Goal: Task Accomplishment & Management: Complete application form

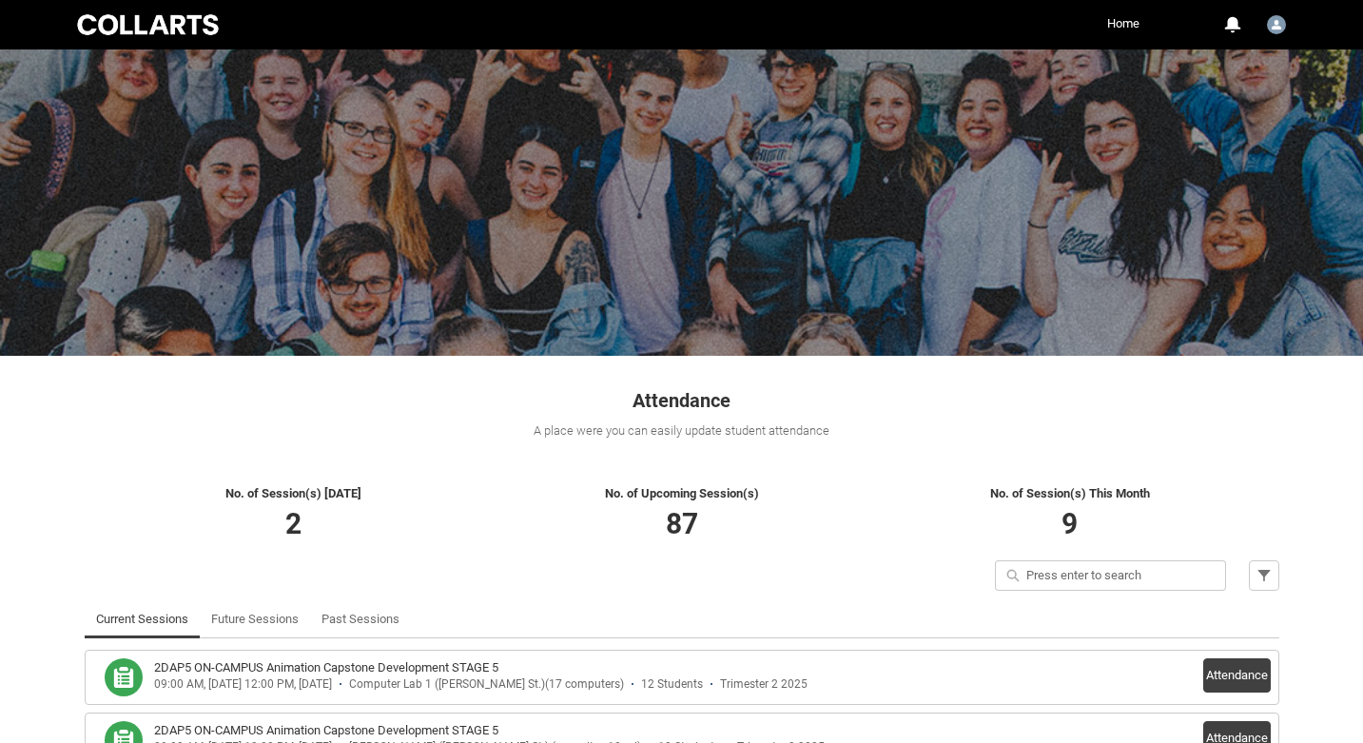
scroll to position [125, 0]
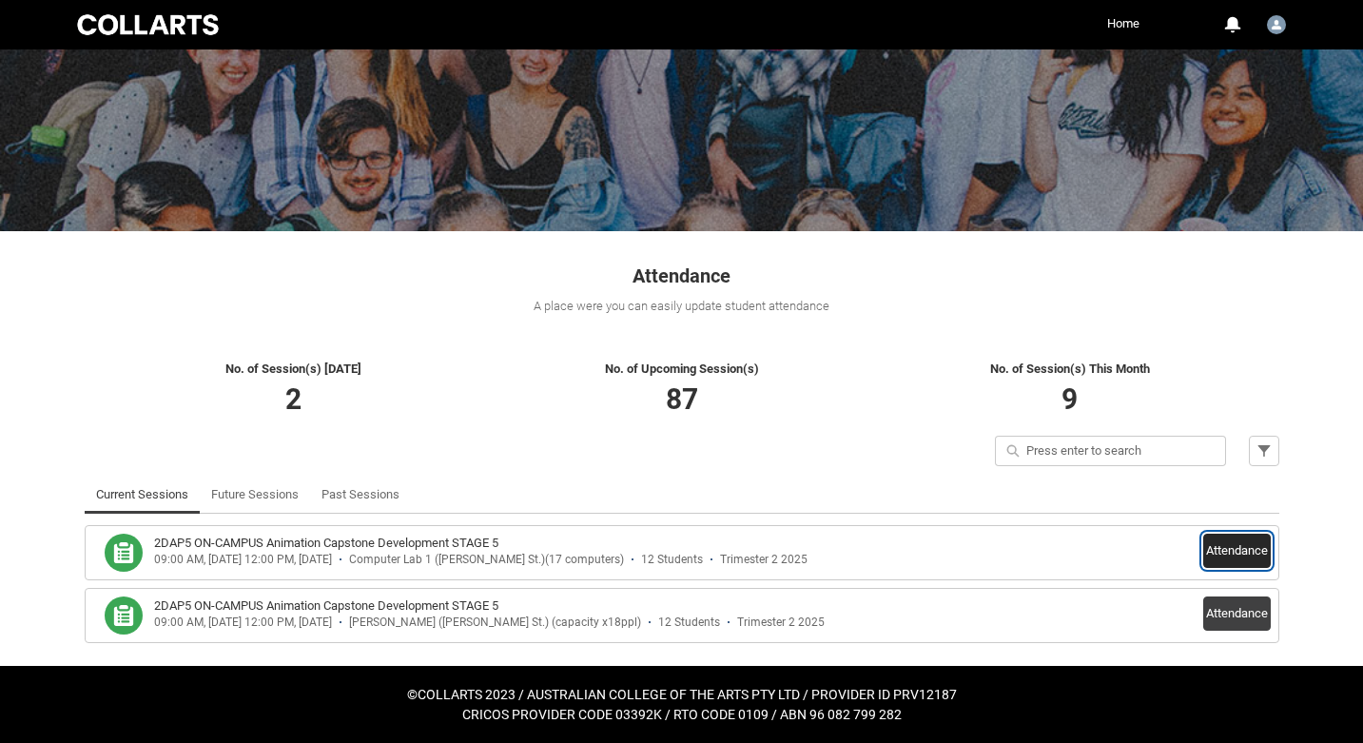
click at [1229, 550] on button "Attendance" at bounding box center [1237, 551] width 68 height 34
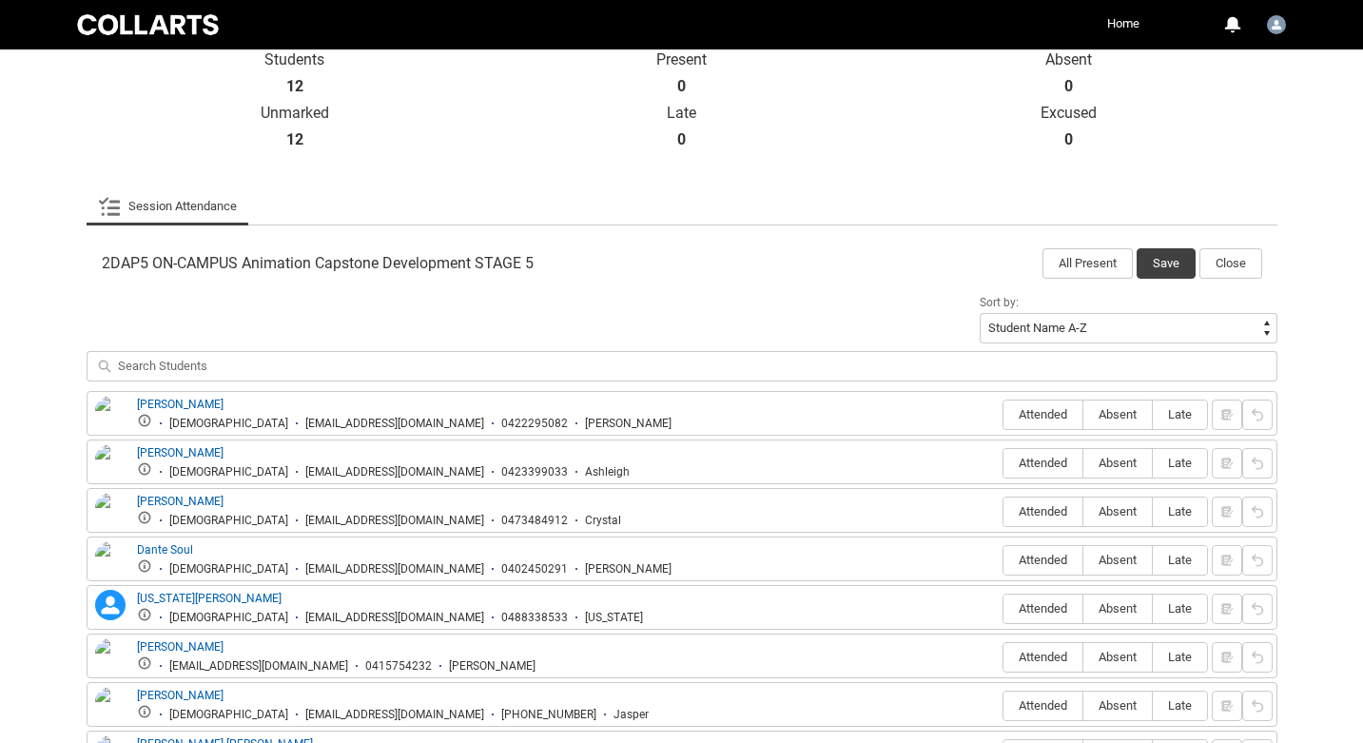
scroll to position [437, 0]
click at [1009, 405] on label "Attended" at bounding box center [1042, 413] width 79 height 29
click at [1003, 413] on input "Attended" at bounding box center [1003, 413] width 1 height 1
type lightning-radio-group "Attended"
radio input "true"
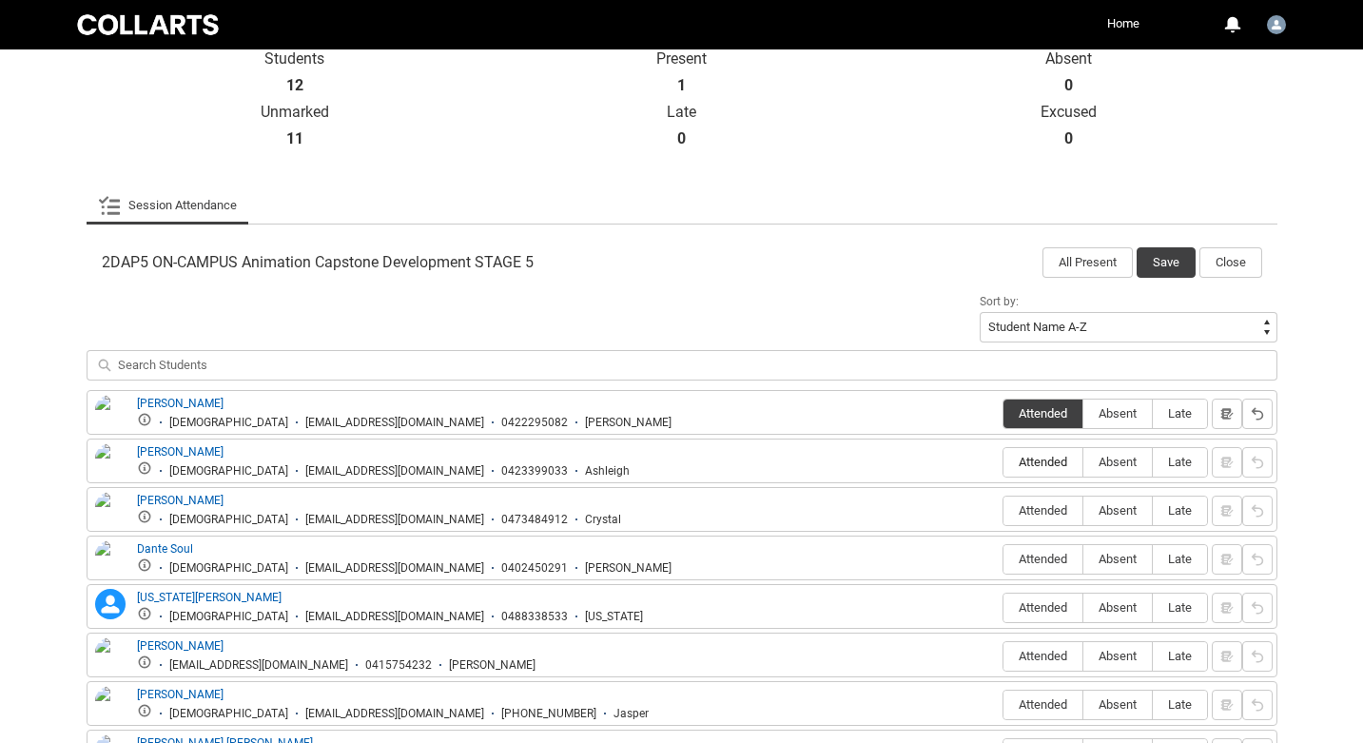
click at [1029, 466] on span "Attended" at bounding box center [1042, 462] width 79 height 14
click at [1003, 462] on input "Attended" at bounding box center [1003, 461] width 1 height 1
type lightning-radio-group "Attended"
radio input "true"
click at [1113, 514] on span "Absent" at bounding box center [1117, 510] width 68 height 14
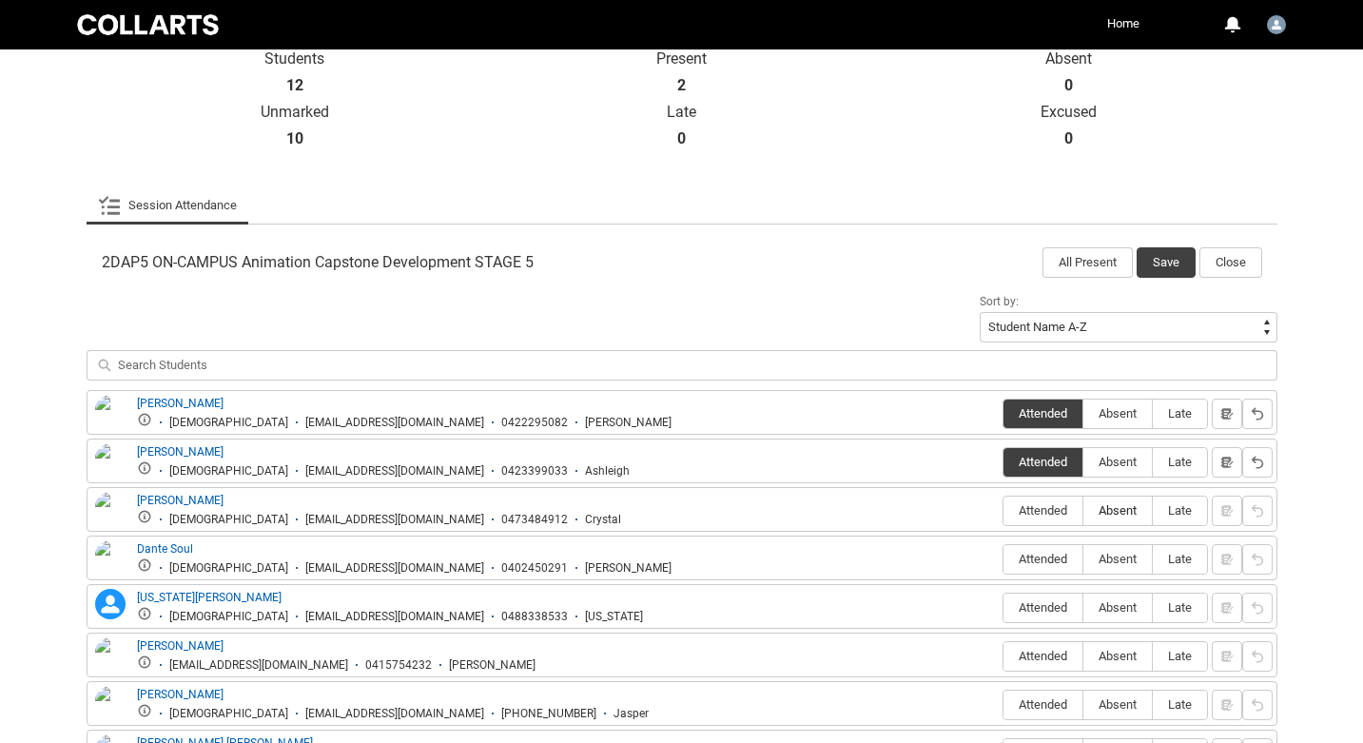
click at [1083, 511] on input "Absent" at bounding box center [1082, 510] width 1 height 1
type lightning-radio-group "Absent"
radio input "true"
click at [1119, 555] on span "Absent" at bounding box center [1117, 559] width 68 height 14
click at [1083, 558] on input "Absent" at bounding box center [1082, 558] width 1 height 1
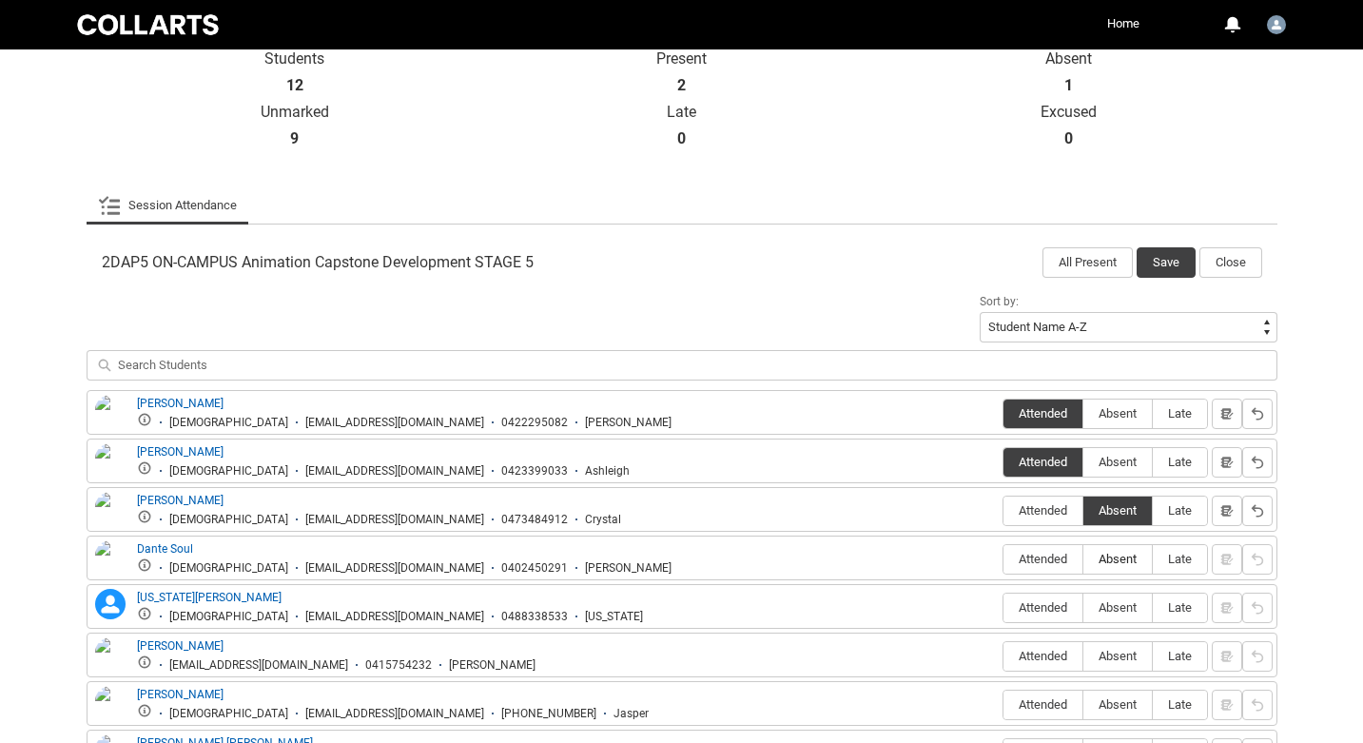
type lightning-radio-group "Absent"
radio input "true"
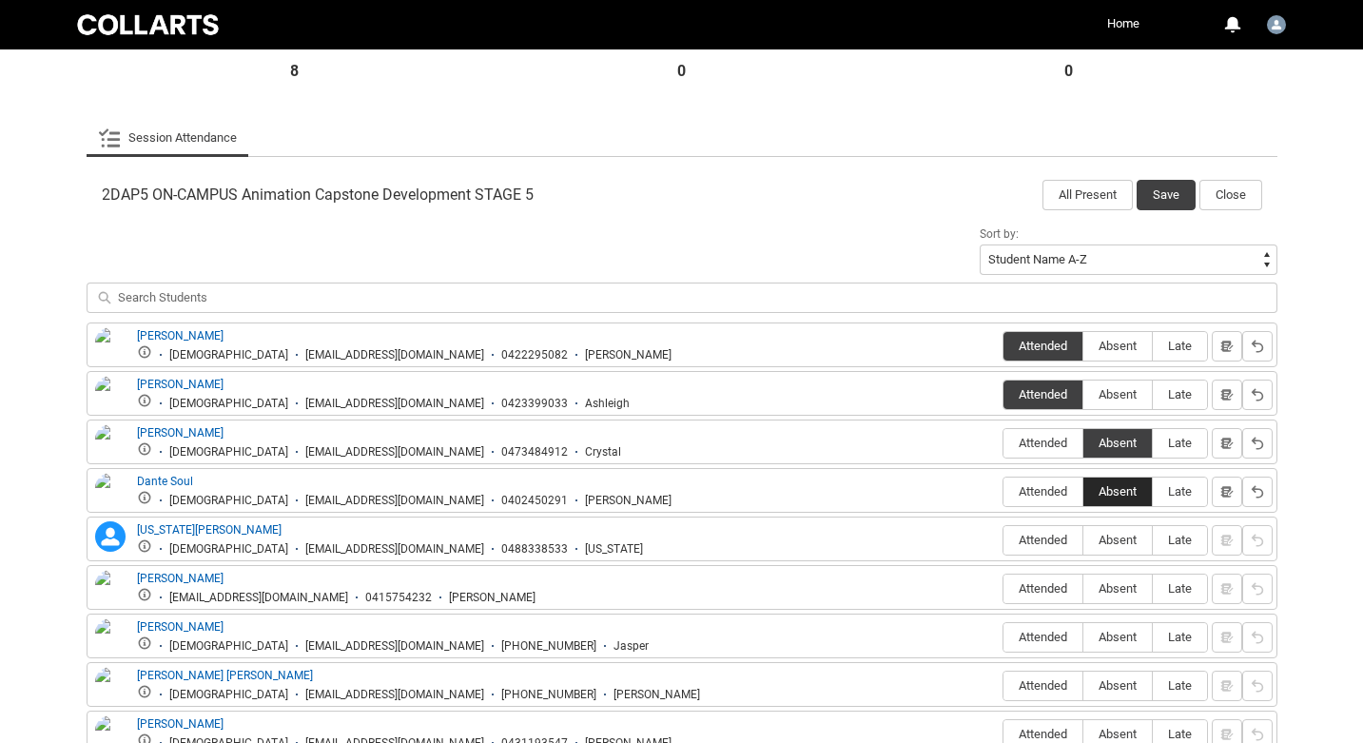
scroll to position [505, 0]
click at [1117, 539] on span "Absent" at bounding box center [1117, 539] width 68 height 14
click at [1083, 539] on input "Absent" at bounding box center [1082, 538] width 1 height 1
type lightning-radio-group "Absent"
radio input "true"
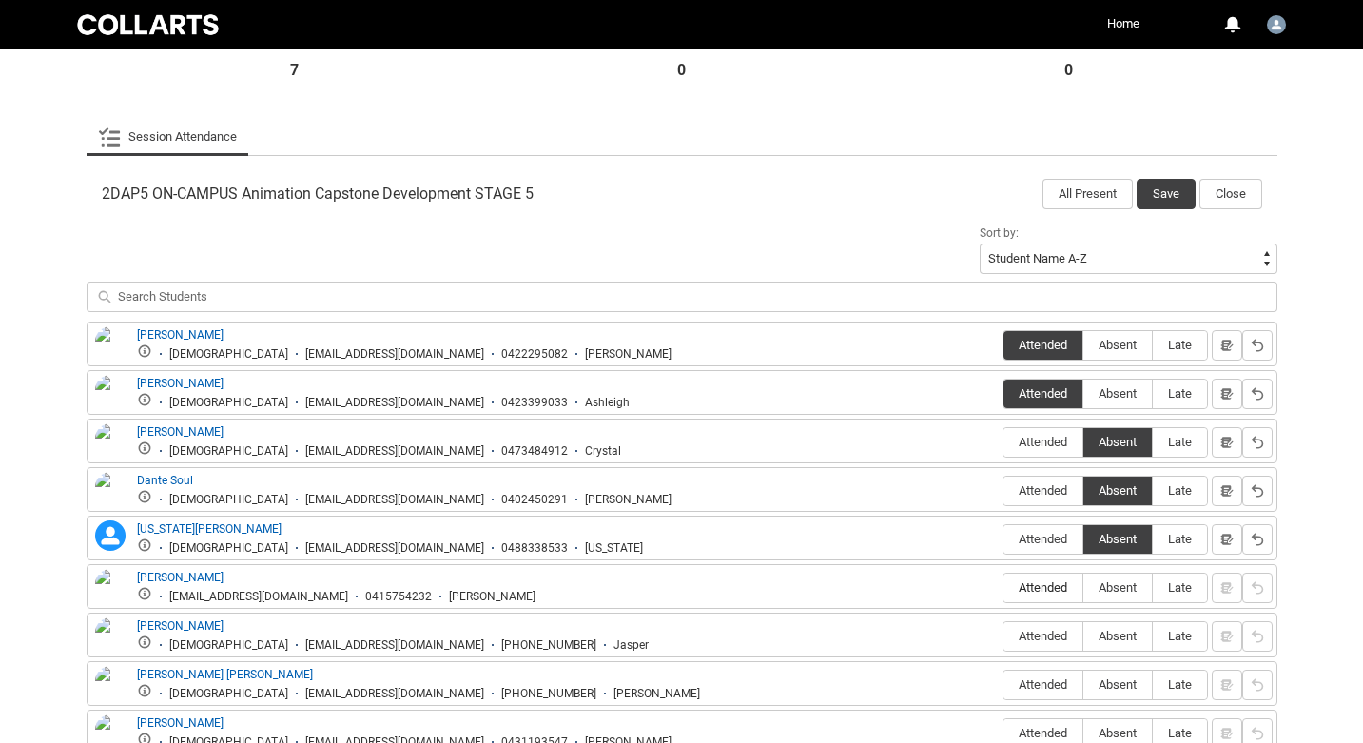
click at [1036, 584] on span "Attended" at bounding box center [1042, 587] width 79 height 14
click at [1003, 587] on input "Attended" at bounding box center [1003, 587] width 1 height 1
type lightning-radio-group "Attended"
radio input "true"
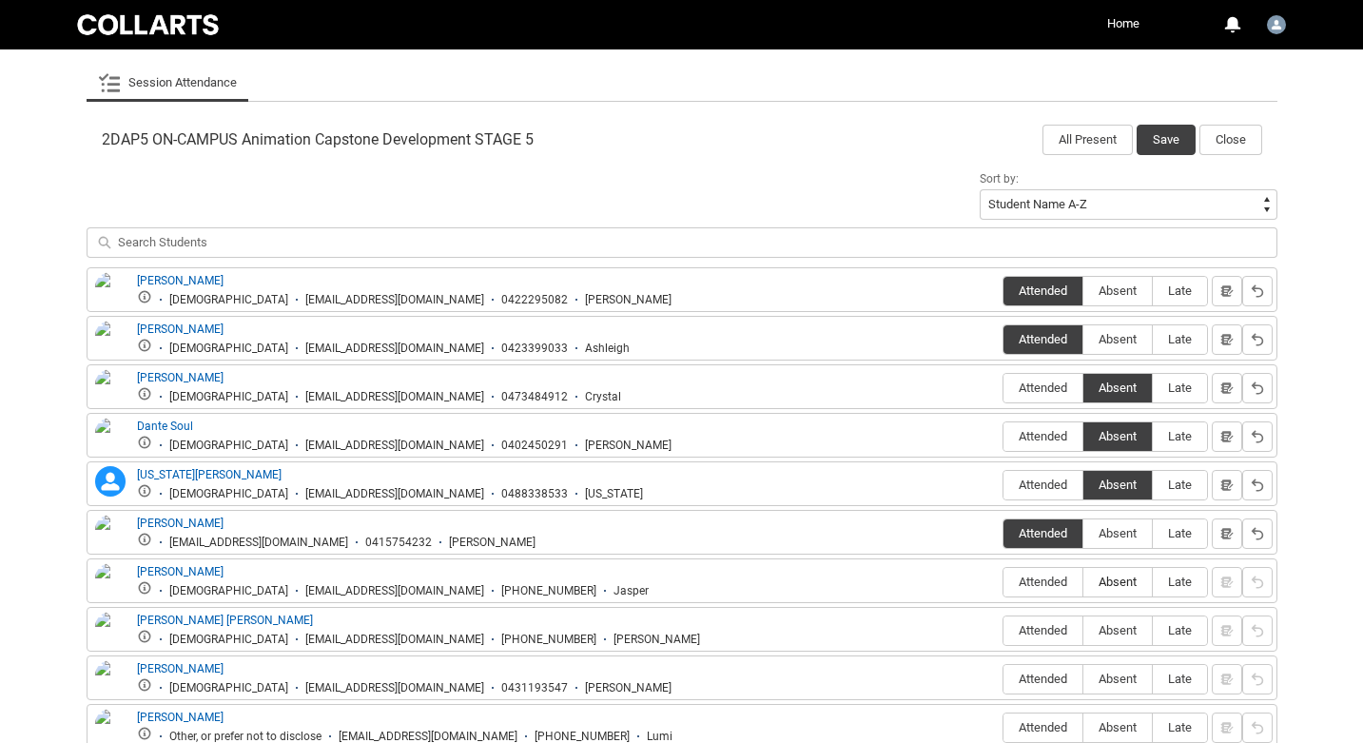
click at [1120, 584] on span "Absent" at bounding box center [1117, 581] width 68 height 14
click at [1083, 582] on input "Absent" at bounding box center [1082, 581] width 1 height 1
type lightning-radio-group "Absent"
radio input "true"
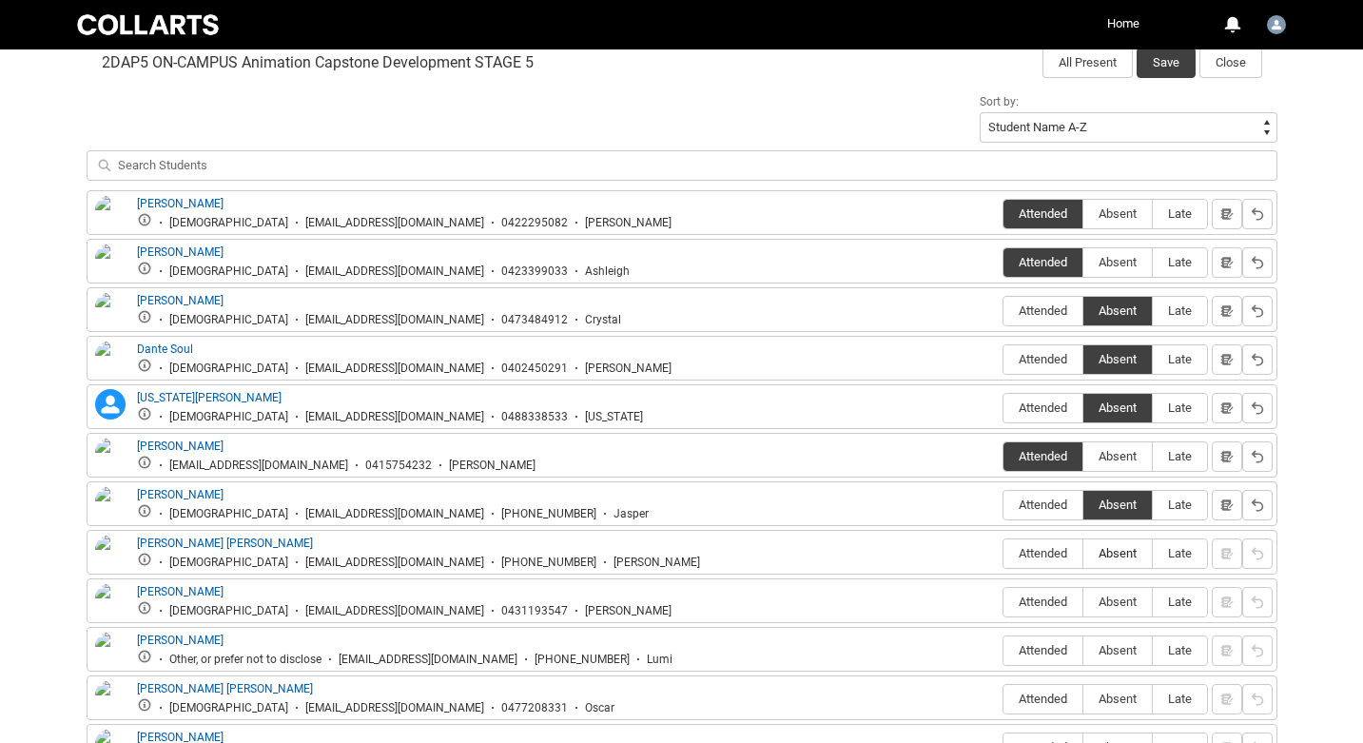
click at [1117, 552] on span "Absent" at bounding box center [1117, 553] width 68 height 14
click at [1083, 553] on input "Absent" at bounding box center [1082, 553] width 1 height 1
type lightning-radio-group "Absent"
radio input "true"
click at [1038, 600] on span "Attended" at bounding box center [1042, 601] width 79 height 14
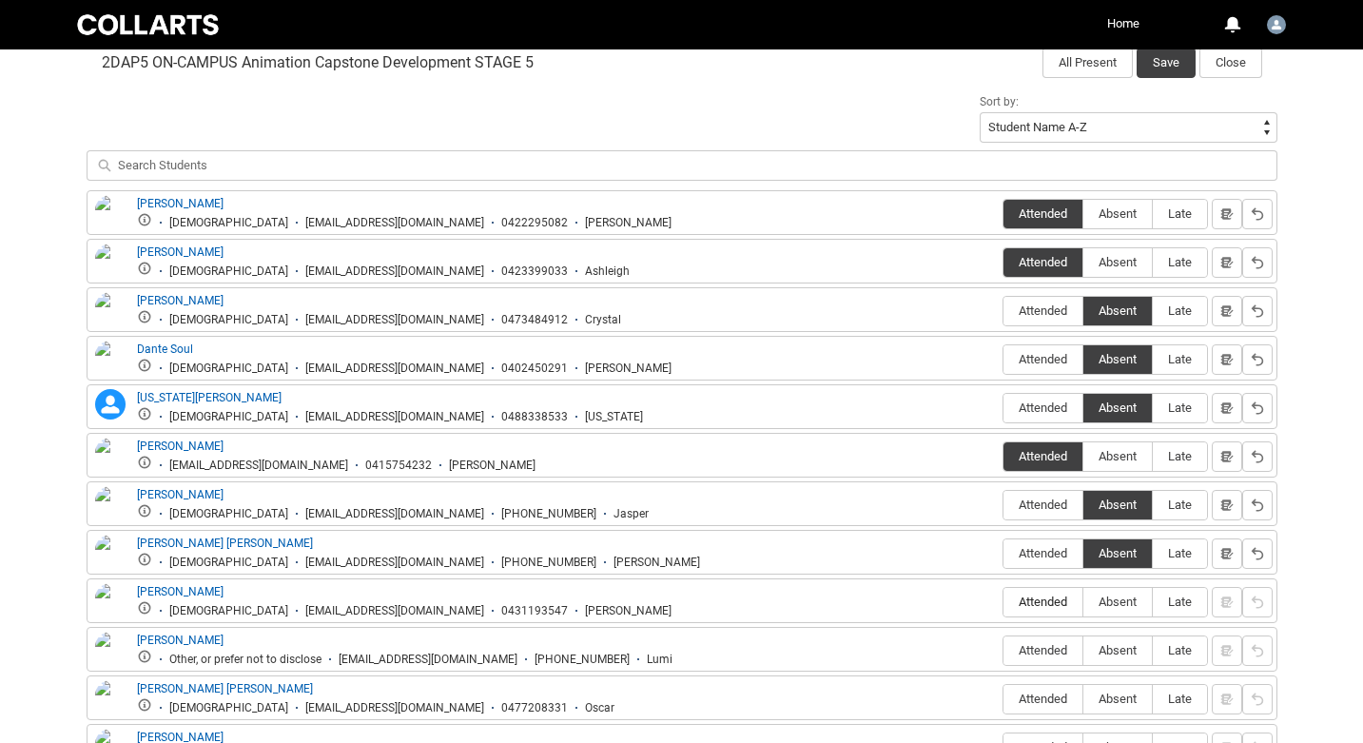
click at [1003, 601] on input "Attended" at bounding box center [1003, 601] width 1 height 1
type lightning-radio-group "Attended"
radio input "true"
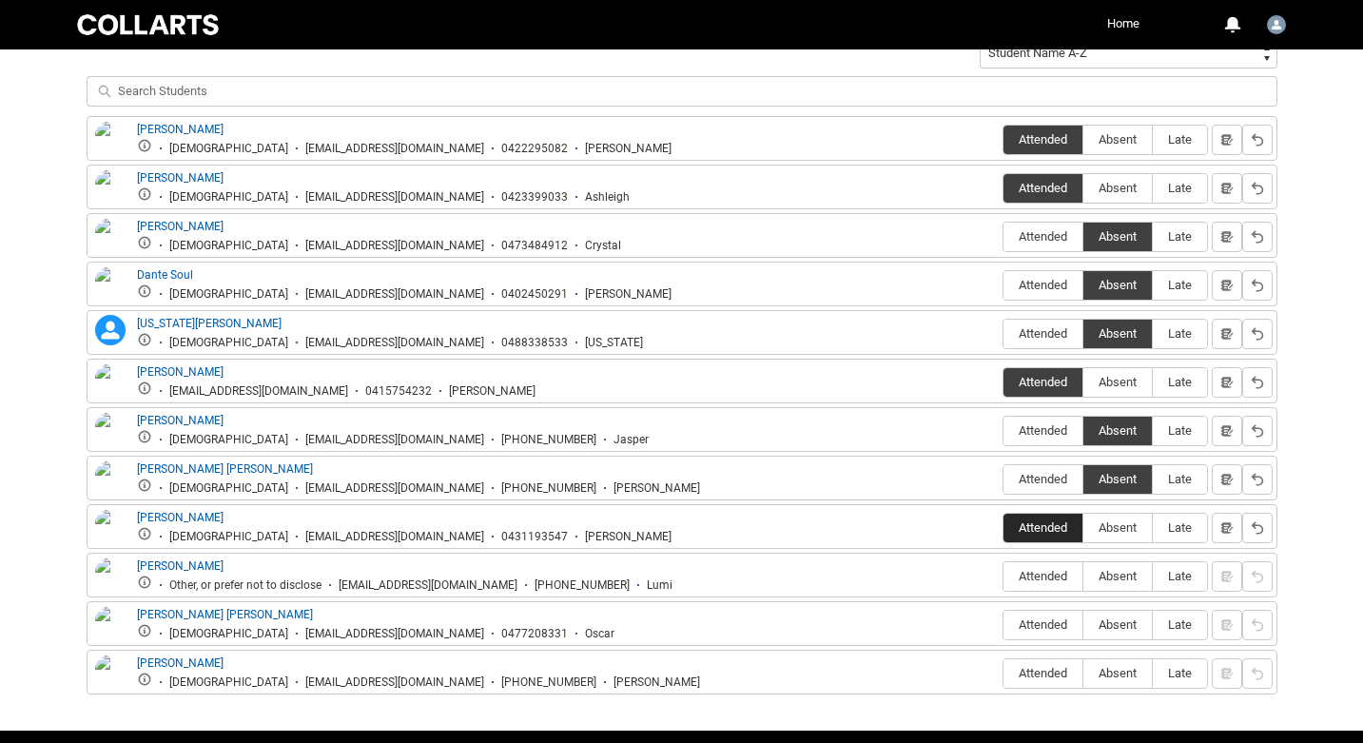
scroll to position [712, 0]
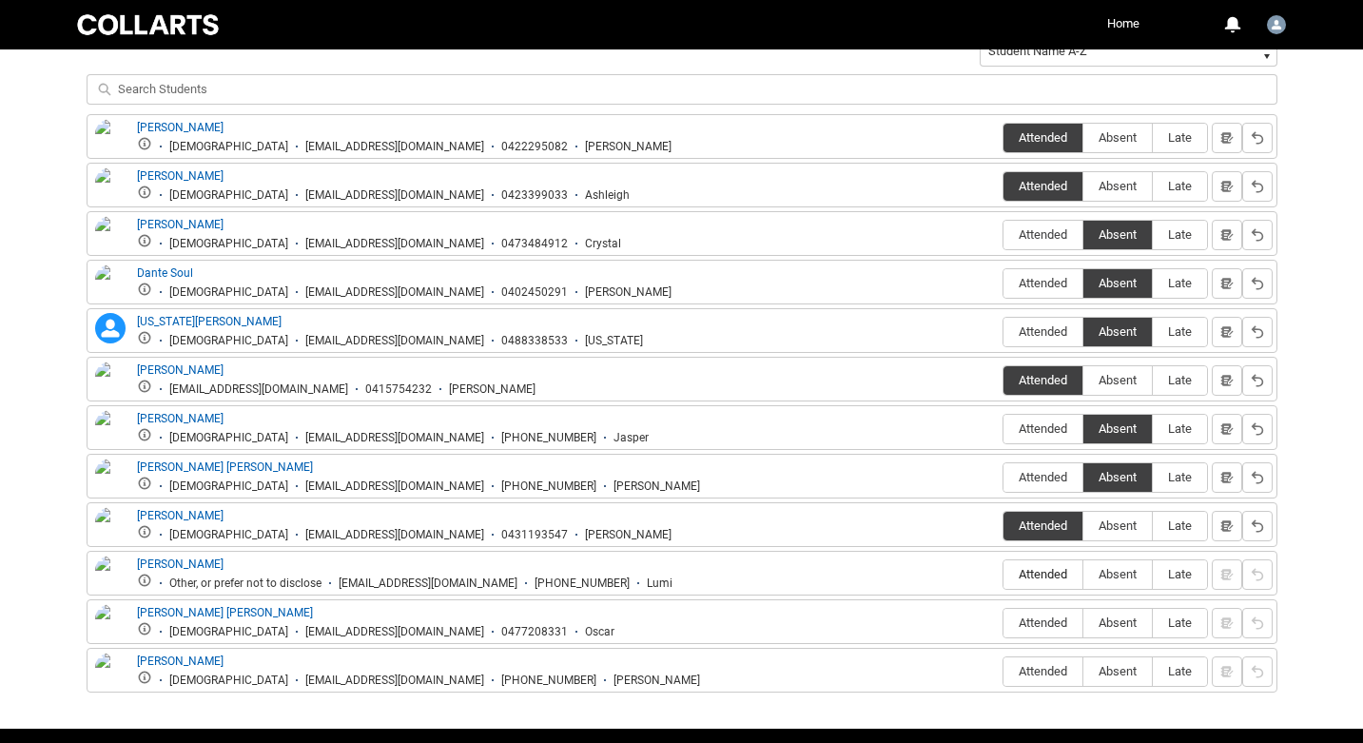
click at [1042, 571] on span "Attended" at bounding box center [1042, 574] width 79 height 14
click at [1003, 574] on input "Attended" at bounding box center [1003, 574] width 1 height 1
type lightning-radio-group "Attended"
radio input "true"
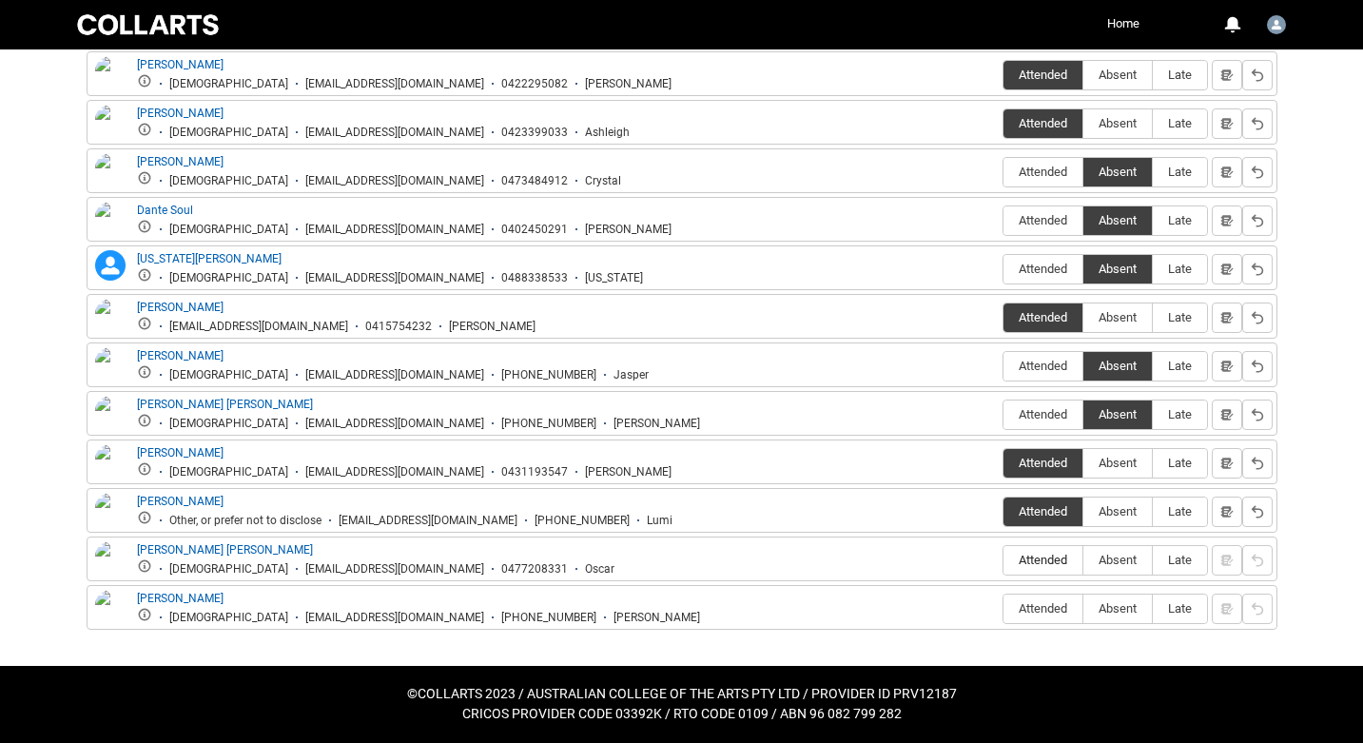
click at [1040, 560] on span "Attended" at bounding box center [1042, 560] width 79 height 14
click at [1003, 560] on input "Attended" at bounding box center [1003, 559] width 1 height 1
type lightning-radio-group "Attended"
radio input "true"
click at [1043, 612] on span "Attended" at bounding box center [1042, 608] width 79 height 14
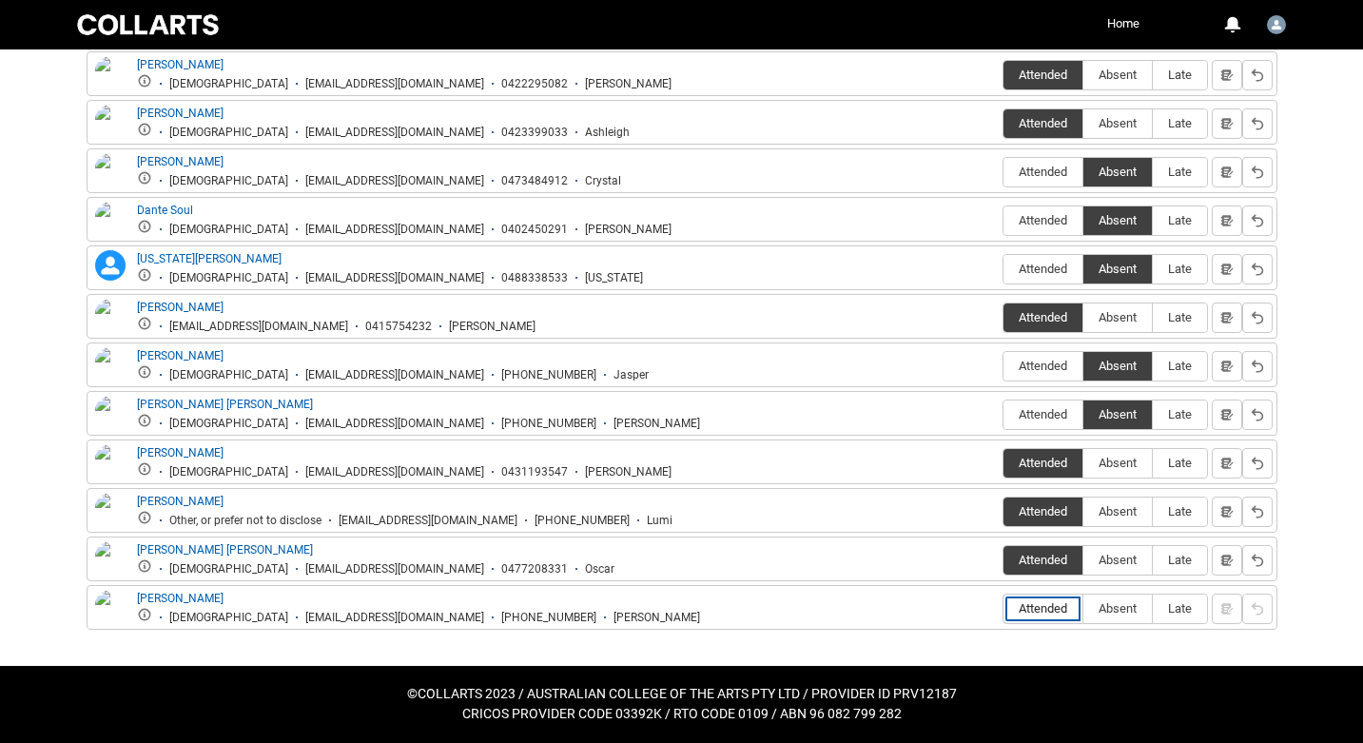
click at [1003, 609] on input "Attended" at bounding box center [1003, 608] width 1 height 1
type lightning-radio-group "Attended"
radio input "true"
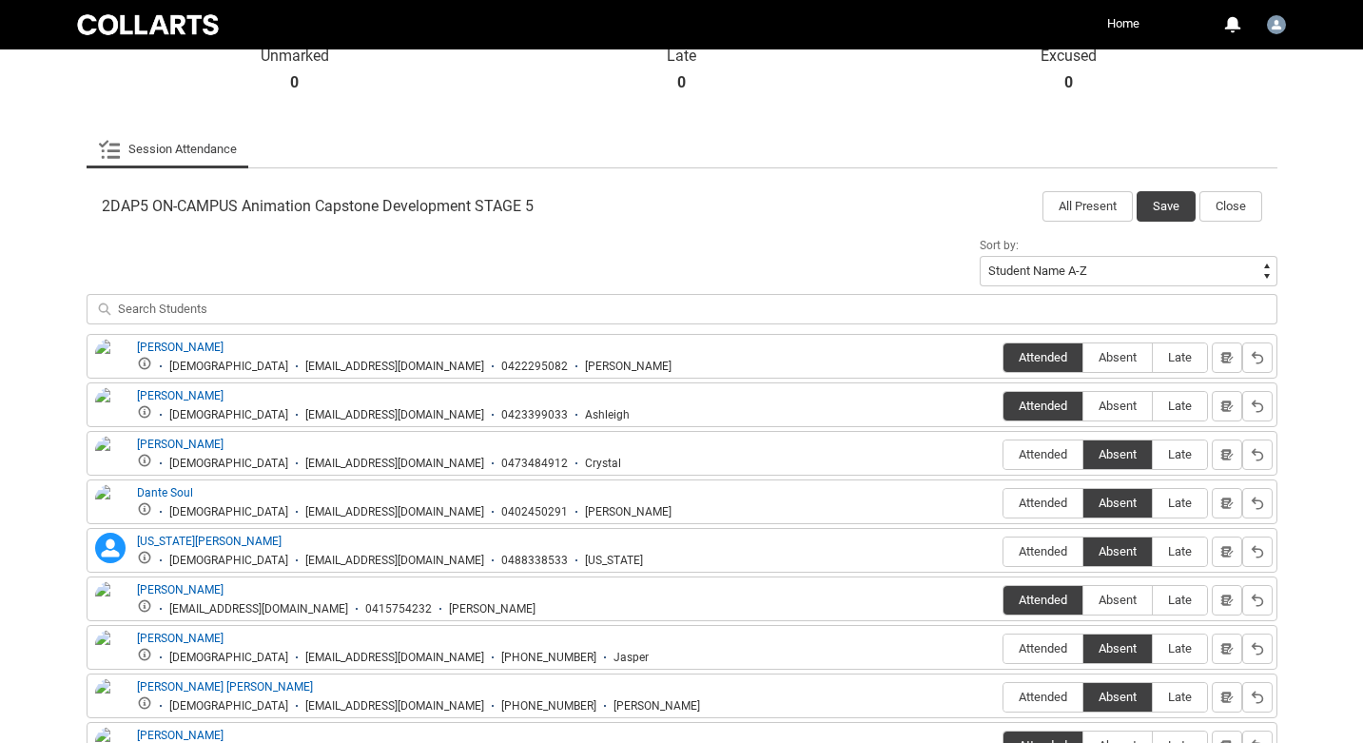
scroll to position [440, 0]
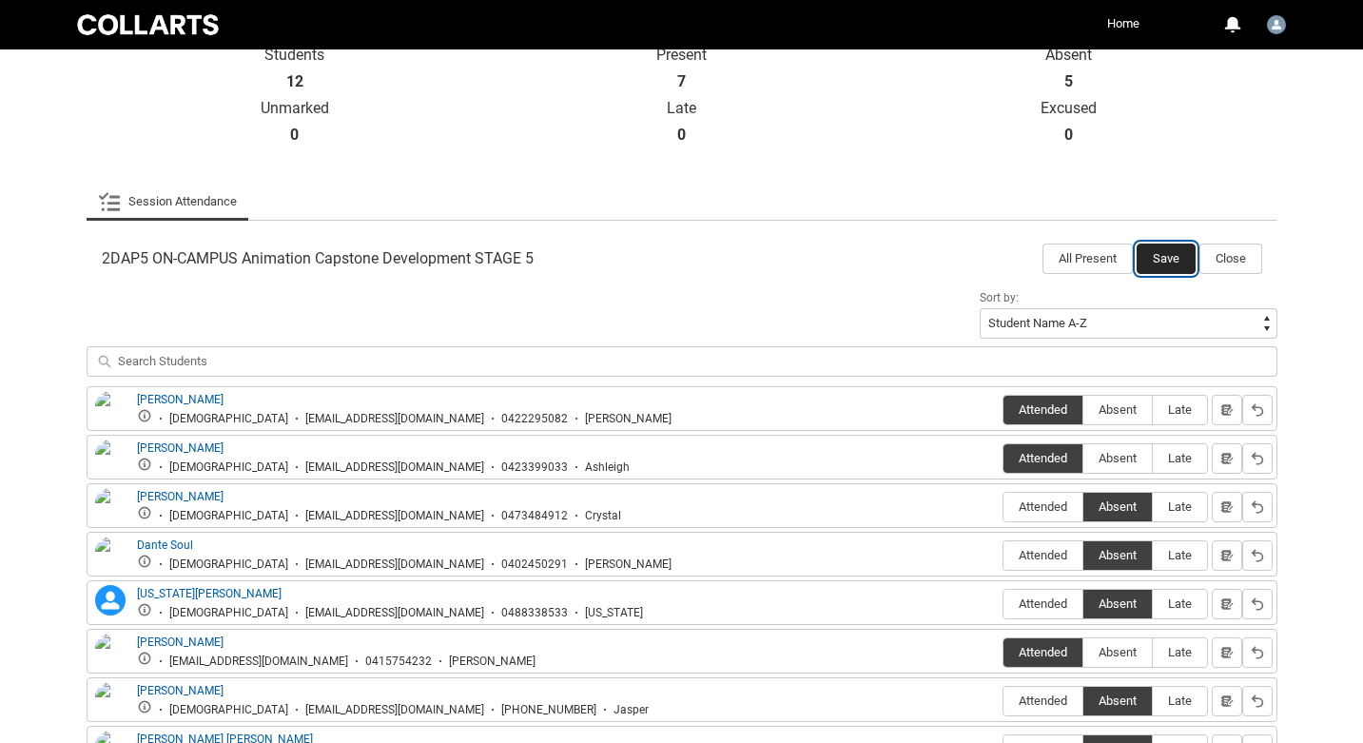
click at [1164, 252] on button "Save" at bounding box center [1166, 258] width 59 height 30
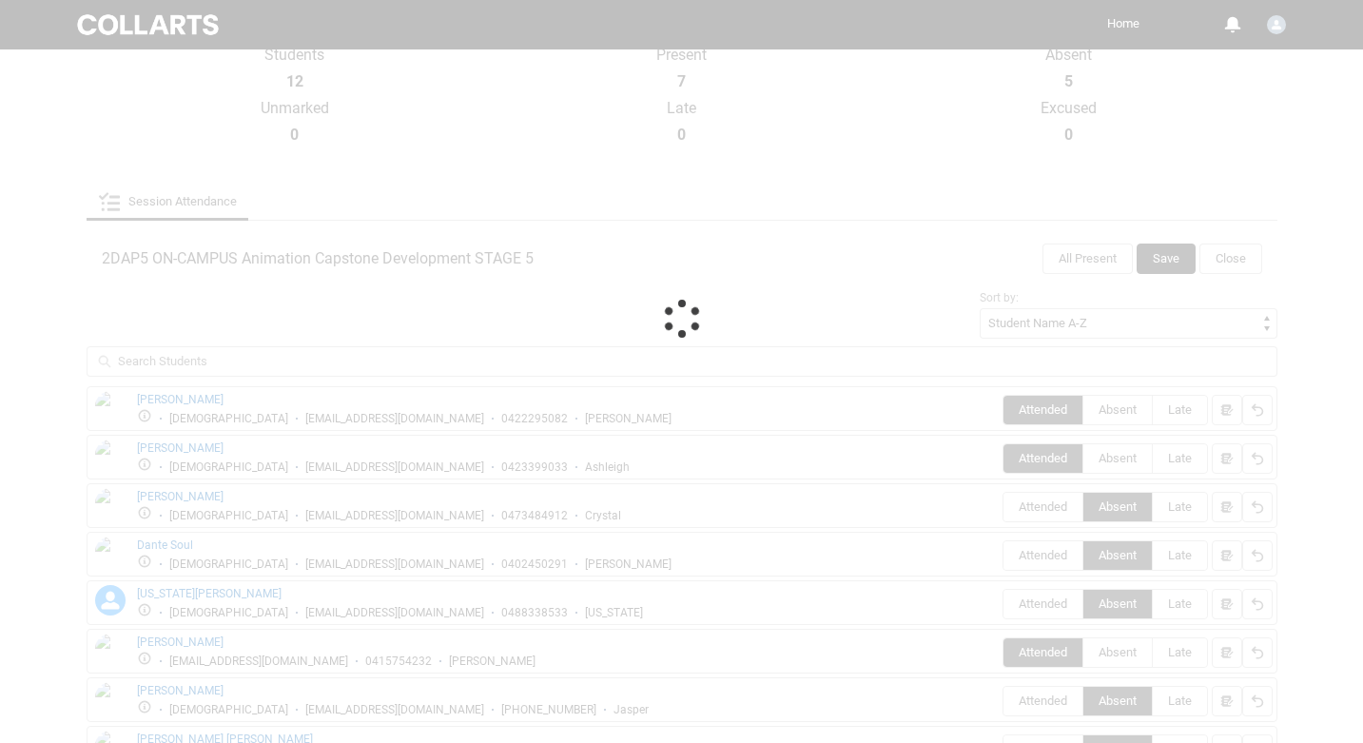
scroll to position [125, 0]
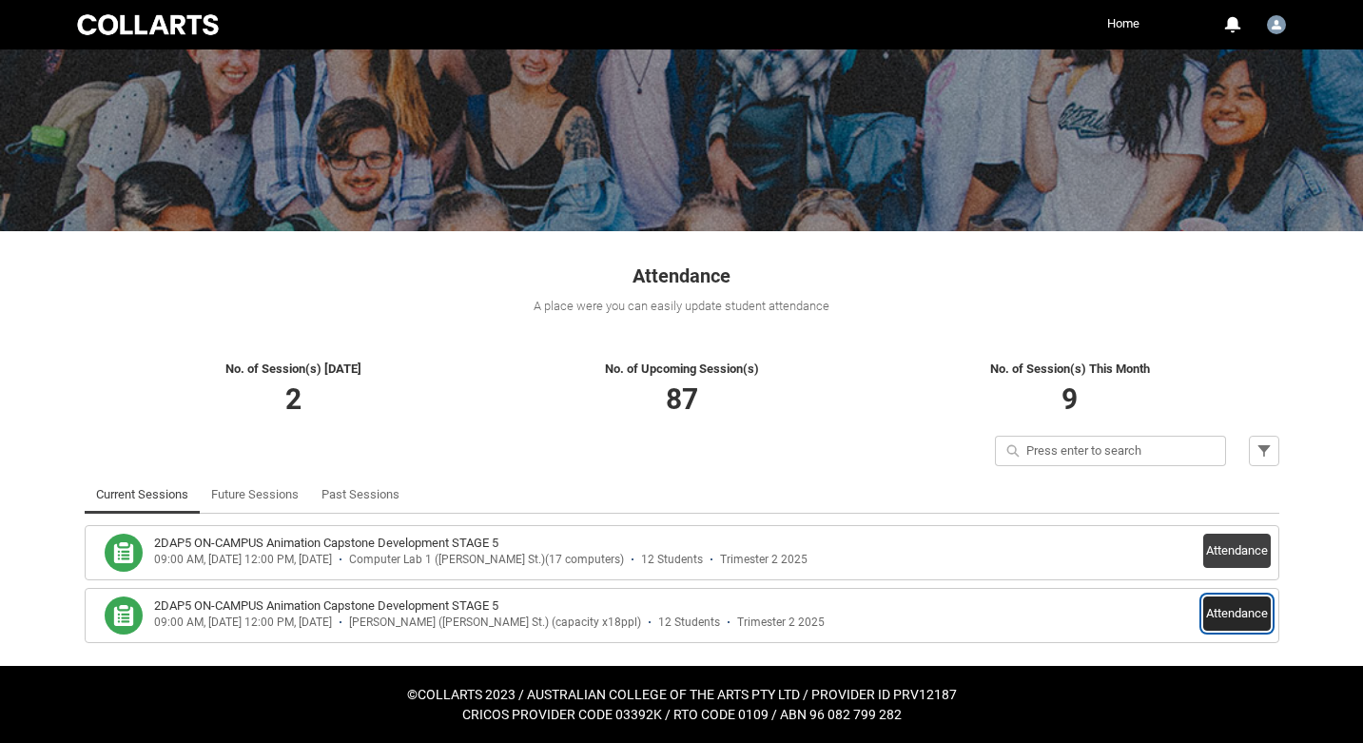
click at [1233, 609] on button "Attendance" at bounding box center [1237, 613] width 68 height 34
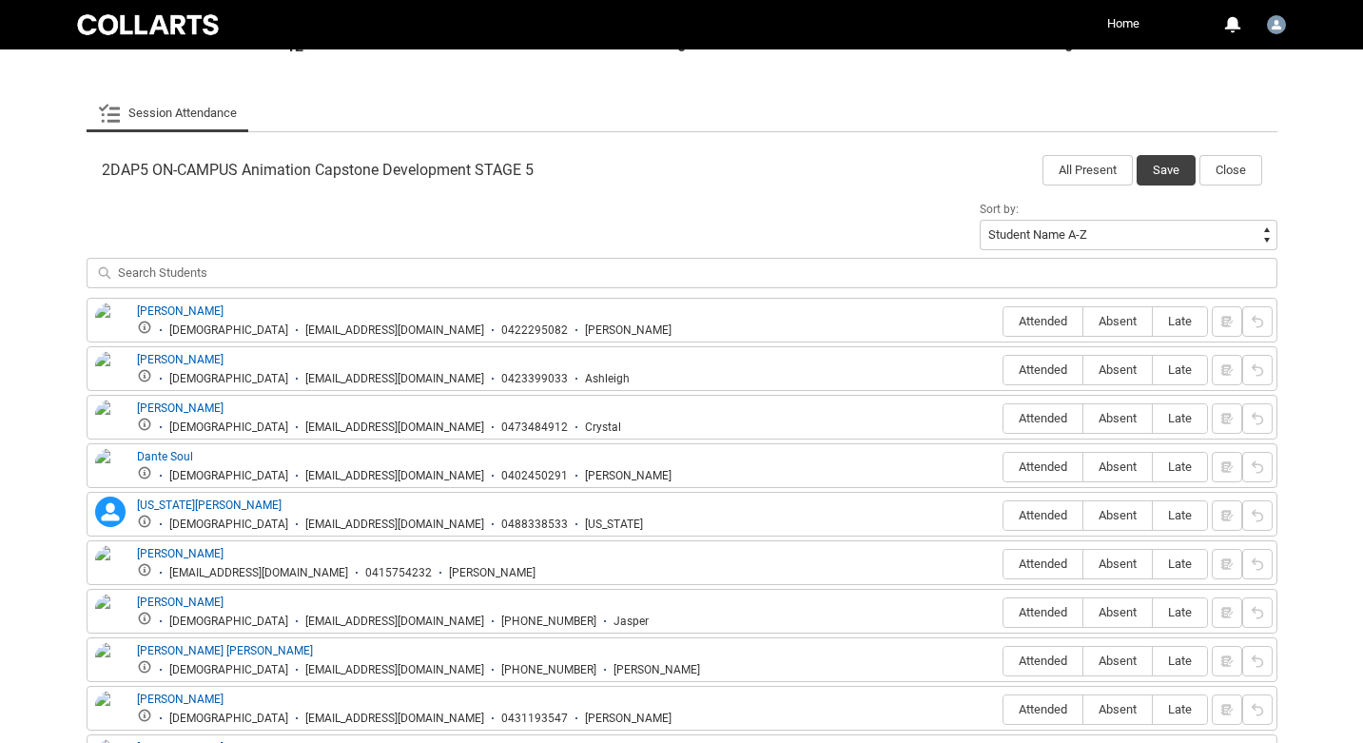
scroll to position [547, 0]
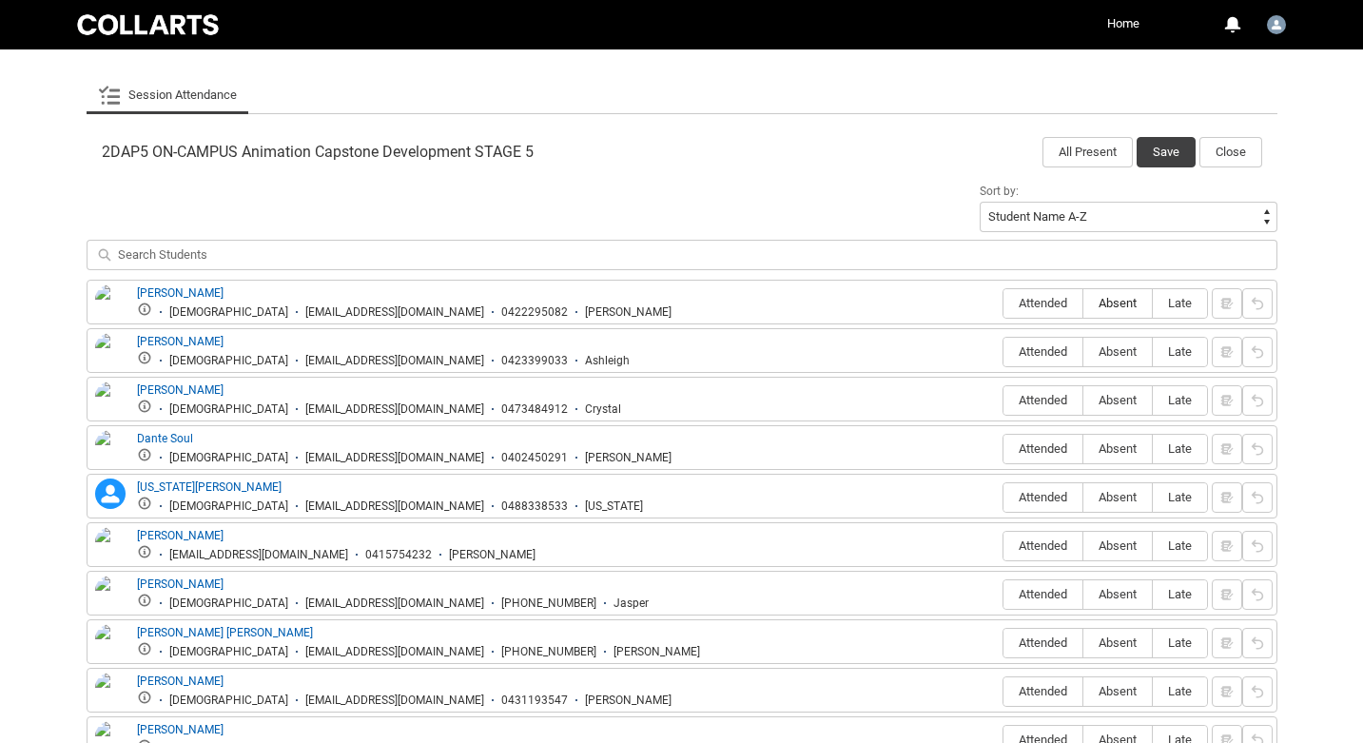
click at [1111, 299] on span "Absent" at bounding box center [1117, 303] width 68 height 14
click at [1083, 302] on input "Absent" at bounding box center [1082, 302] width 1 height 1
type lightning-radio-group "Absent"
radio input "true"
click at [1054, 339] on label "Attended" at bounding box center [1042, 352] width 79 height 29
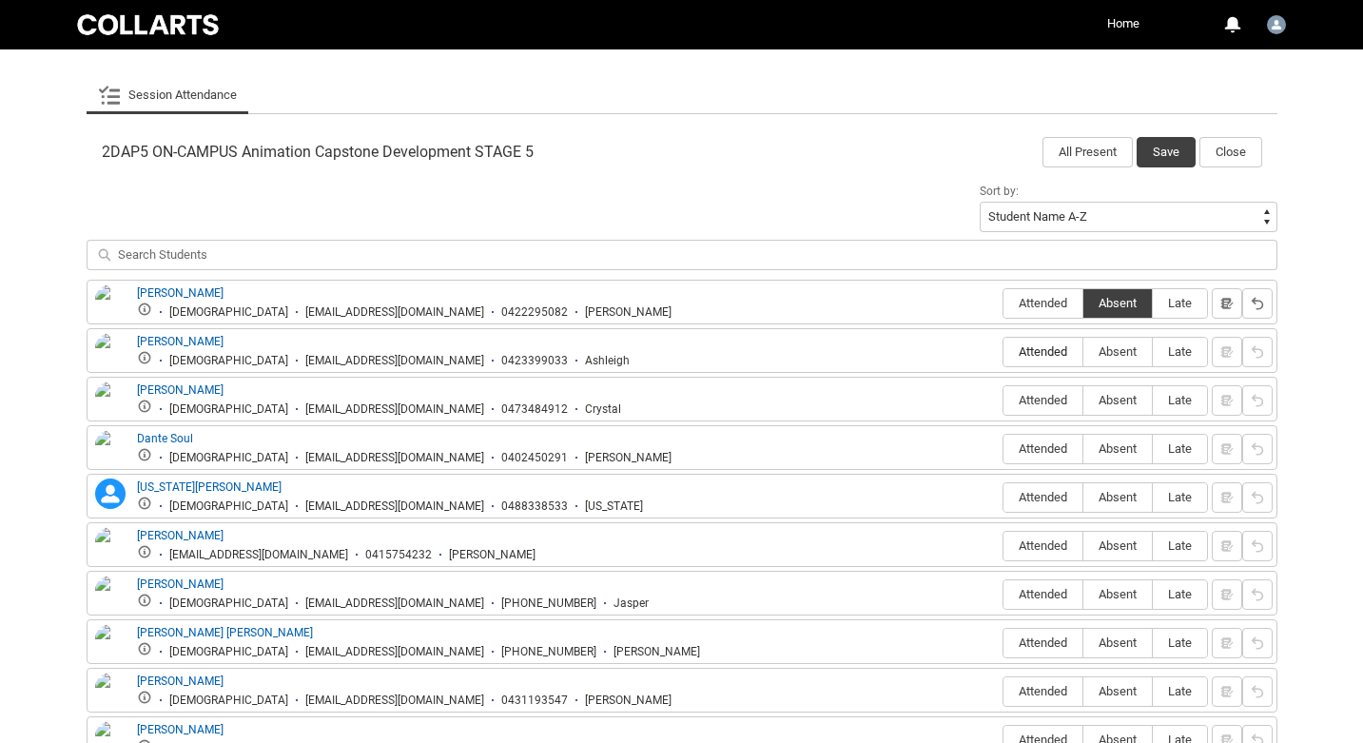
click at [1003, 351] on input "Attended" at bounding box center [1003, 351] width 1 height 1
type lightning-radio-group "Attended"
radio input "true"
click at [1124, 390] on label "Absent" at bounding box center [1117, 400] width 68 height 29
click at [1083, 399] on input "Absent" at bounding box center [1082, 399] width 1 height 1
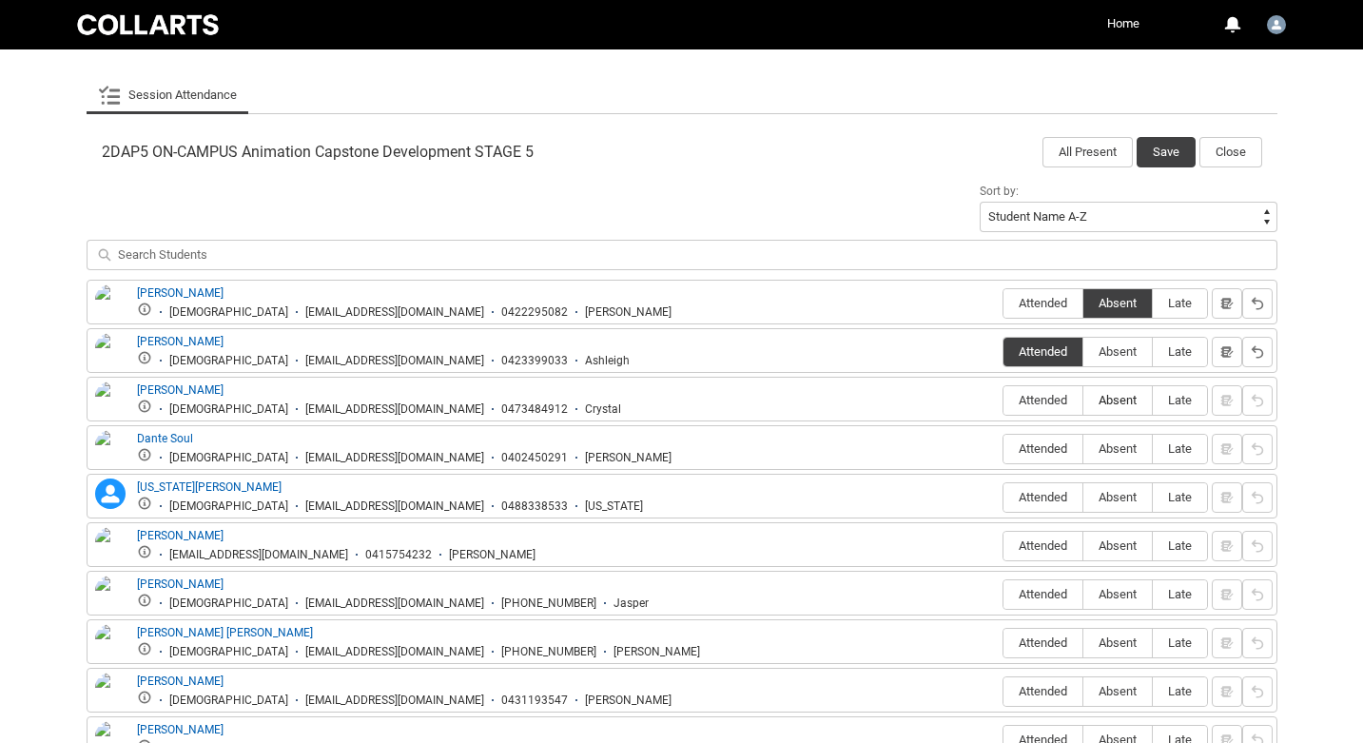
type lightning-radio-group "Absent"
radio input "true"
click at [1031, 450] on span "Attended" at bounding box center [1042, 448] width 79 height 14
click at [1003, 449] on input "Attended" at bounding box center [1003, 448] width 1 height 1
type lightning-radio-group "Attended"
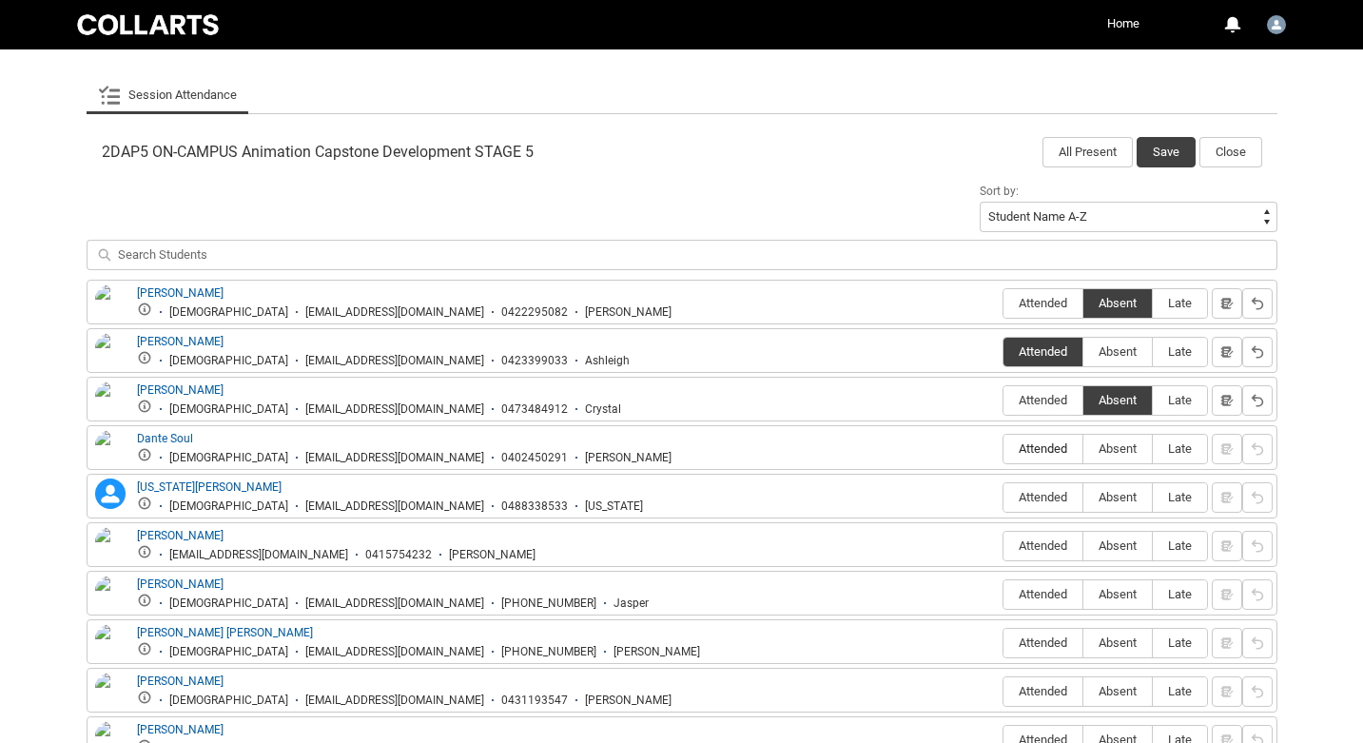
radio input "true"
click at [1032, 488] on label "Attended" at bounding box center [1042, 497] width 79 height 29
click at [1003, 497] on input "Attended" at bounding box center [1003, 497] width 1 height 1
type lightning-radio-group "Attended"
radio input "true"
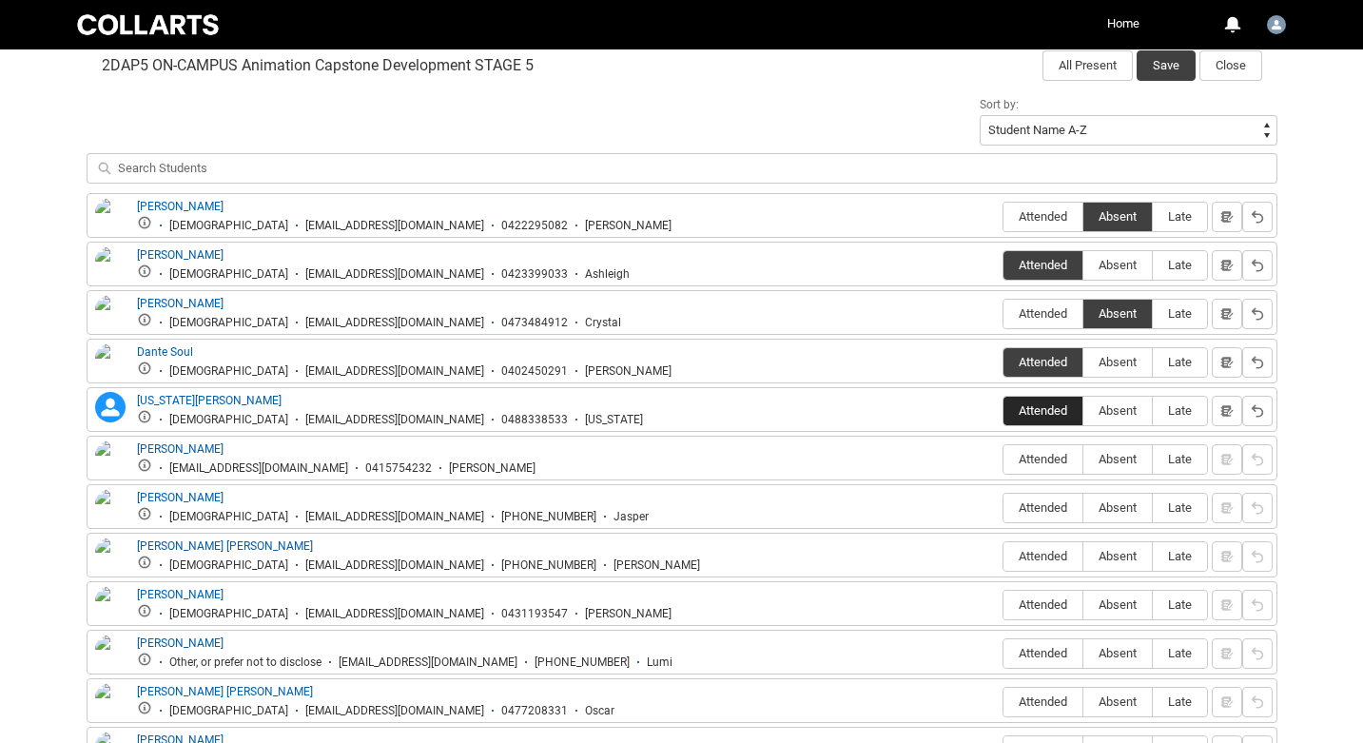
scroll to position [643, 0]
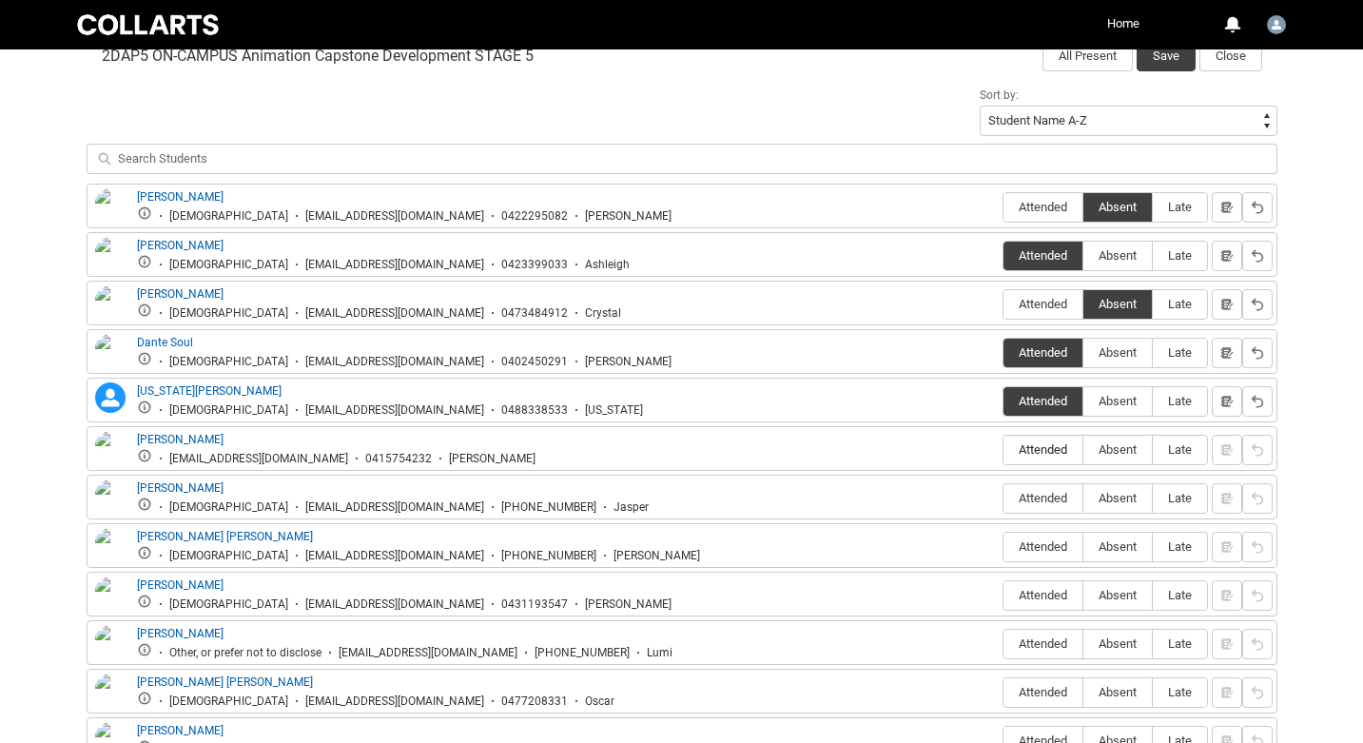
click at [1040, 449] on span "Attended" at bounding box center [1042, 449] width 79 height 14
click at [1003, 449] on input "Attended" at bounding box center [1003, 449] width 1 height 1
type lightning-radio-group "Attended"
radio input "true"
click at [1110, 498] on span "Absent" at bounding box center [1117, 498] width 68 height 14
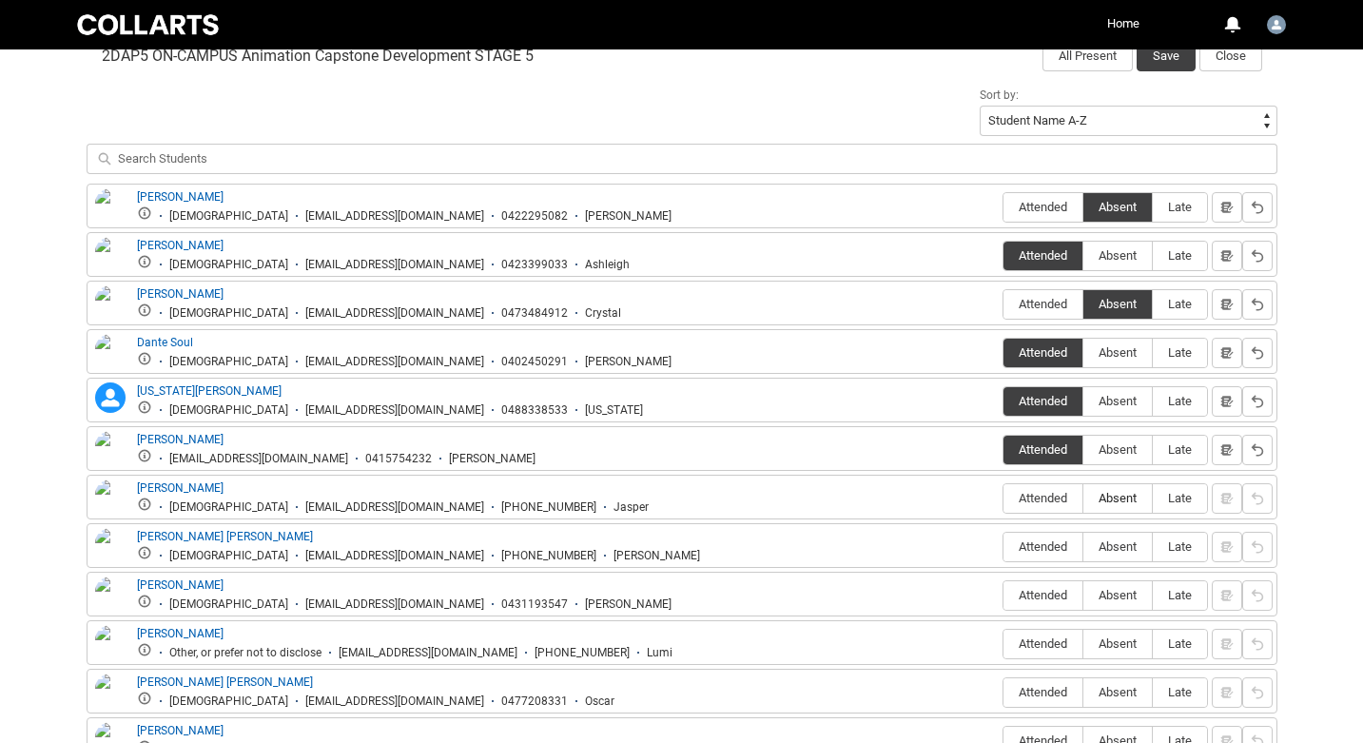
click at [1083, 498] on input "Absent" at bounding box center [1082, 497] width 1 height 1
type lightning-radio-group "Absent"
radio input "true"
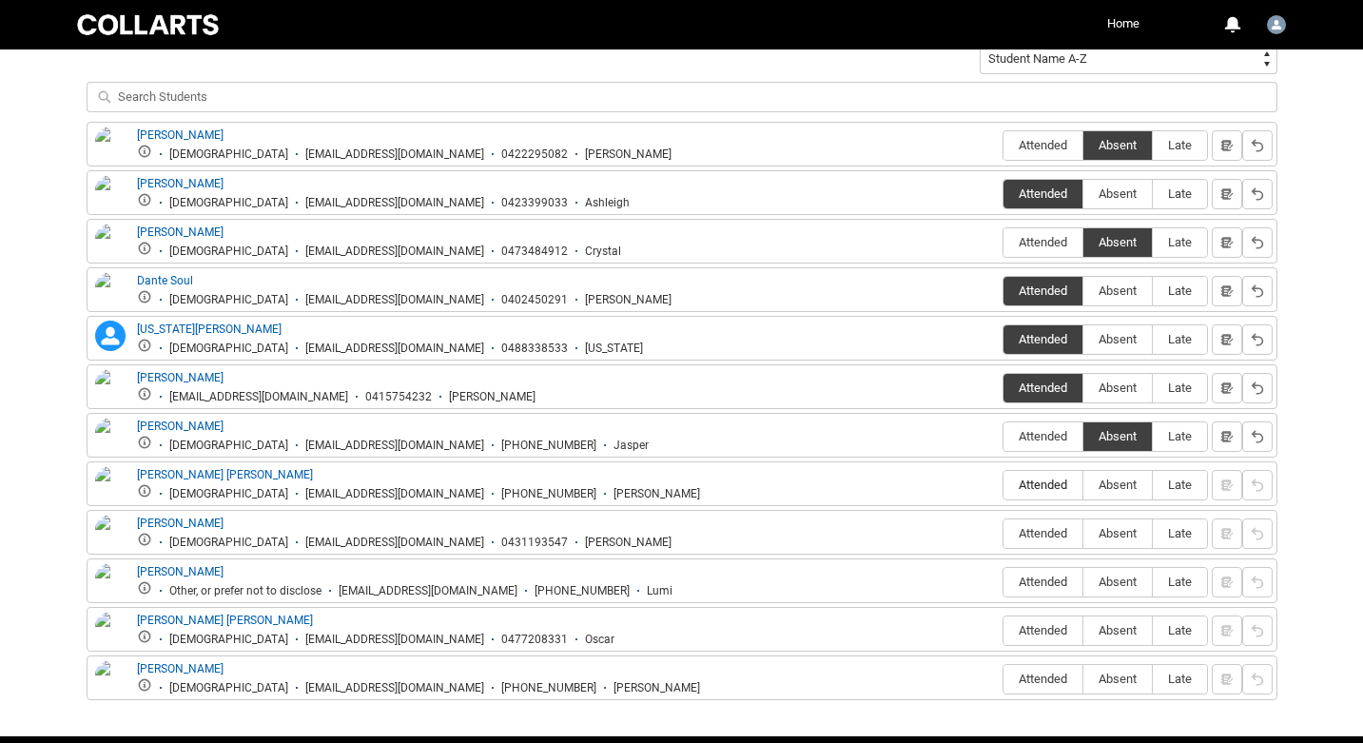
click at [1036, 481] on span "Attended" at bounding box center [1042, 484] width 79 height 14
click at [1003, 484] on input "Attended" at bounding box center [1003, 484] width 1 height 1
type lightning-radio-group "Attended"
radio input "true"
click at [1036, 535] on span "Attended" at bounding box center [1042, 533] width 79 height 14
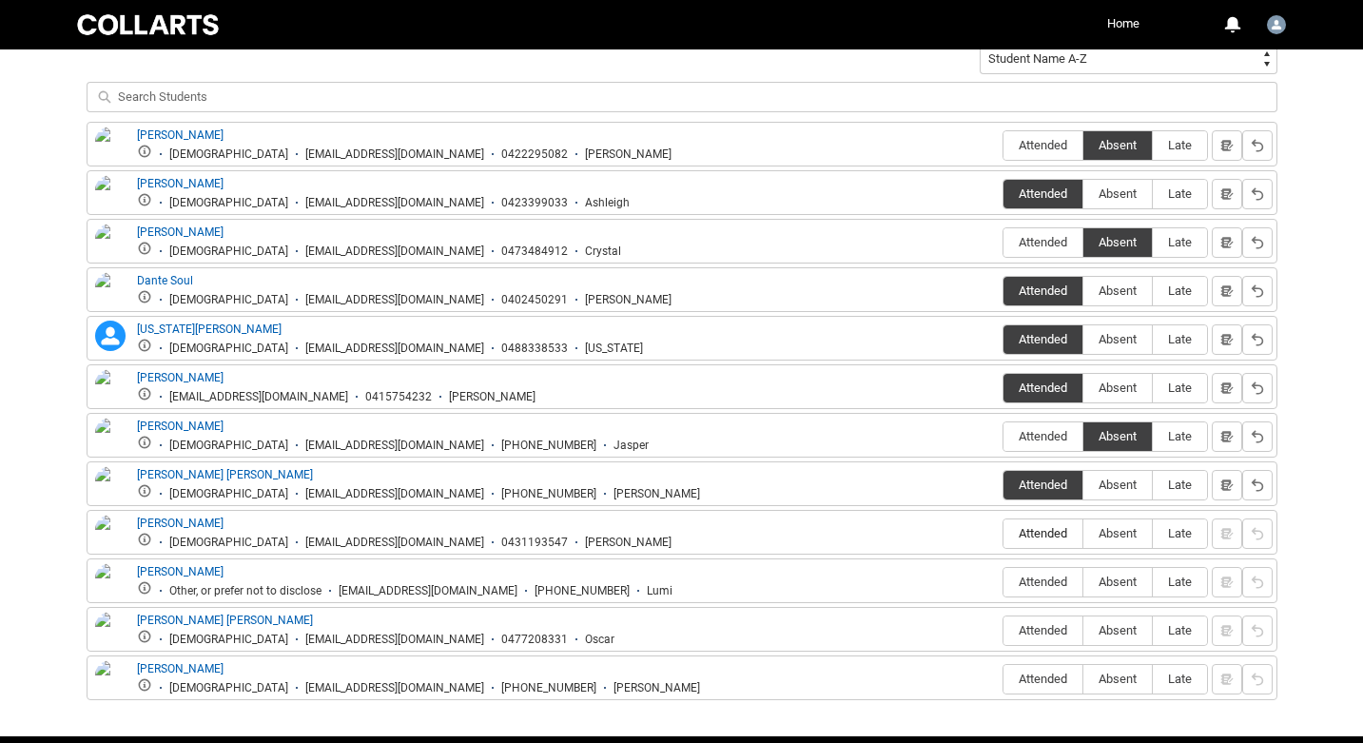
click at [1003, 534] on input "Attended" at bounding box center [1003, 533] width 1 height 1
type lightning-radio-group "Attended"
radio input "true"
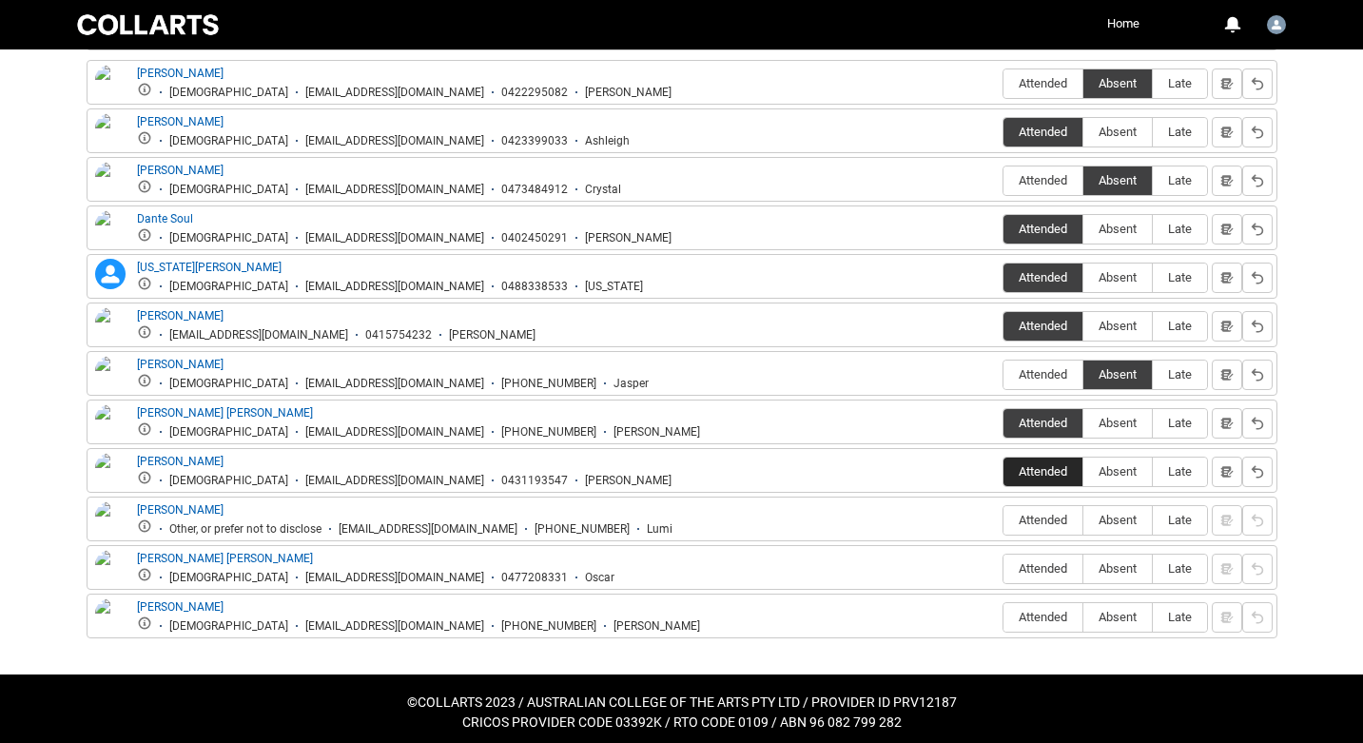
scroll to position [769, 0]
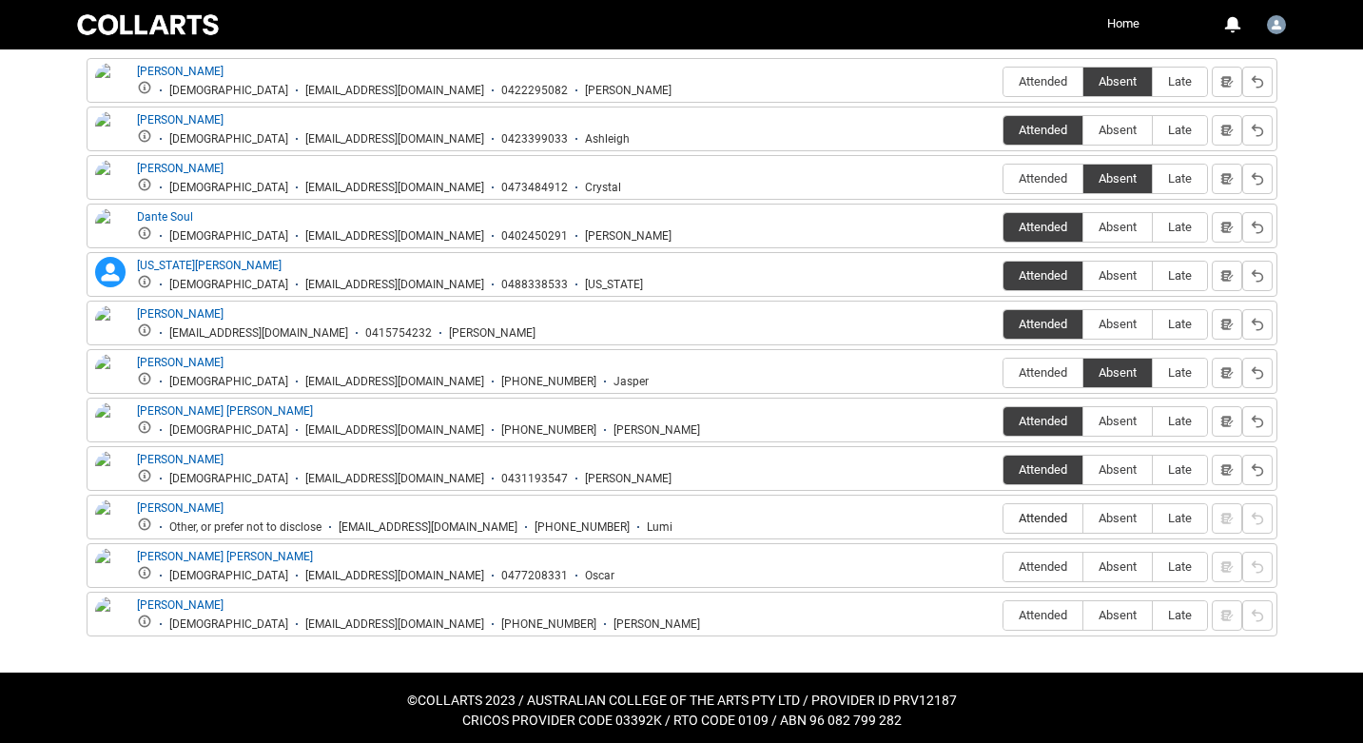
click at [1037, 513] on span "Attended" at bounding box center [1042, 518] width 79 height 14
click at [1003, 517] on input "Attended" at bounding box center [1003, 517] width 1 height 1
type lightning-radio-group "Attended"
radio input "true"
click at [1040, 569] on span "Attended" at bounding box center [1042, 566] width 79 height 14
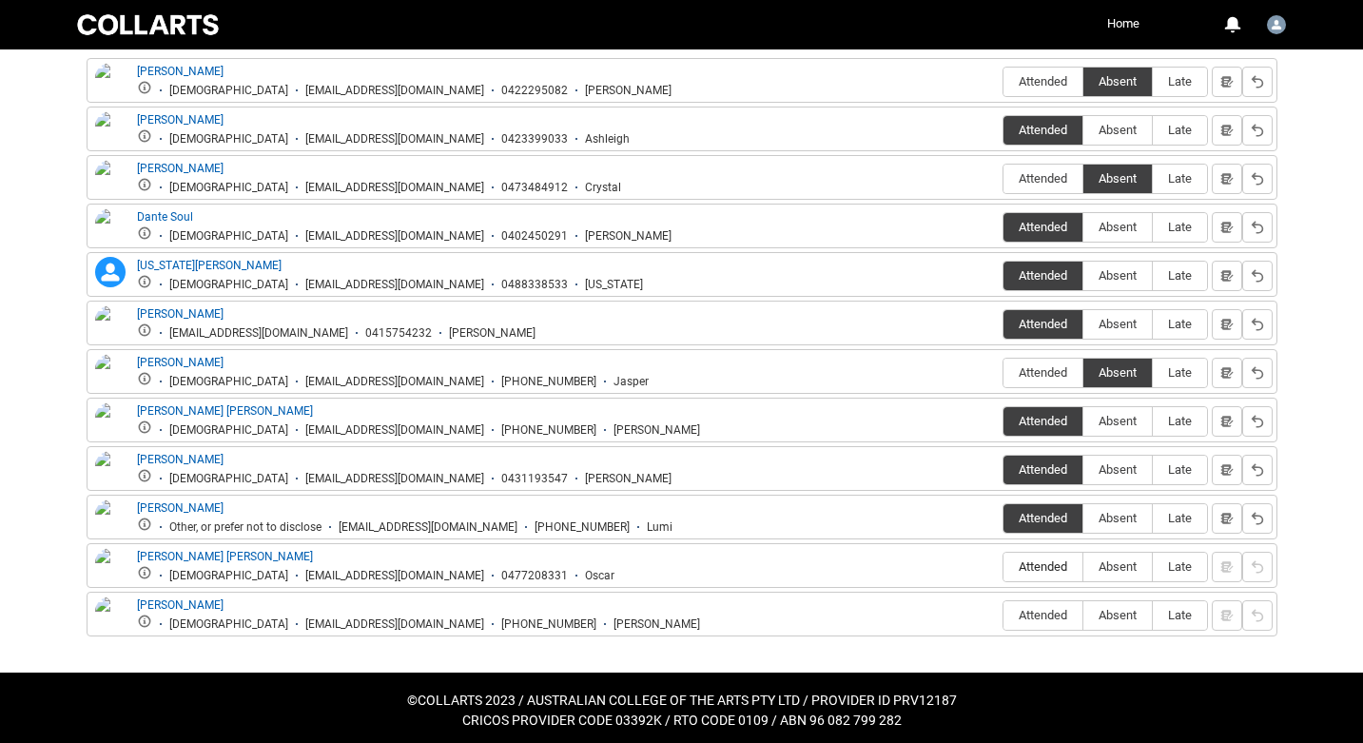
click at [1003, 567] on input "Attended" at bounding box center [1003, 566] width 1 height 1
type lightning-radio-group "Attended"
radio input "true"
click at [1039, 616] on span "Attended" at bounding box center [1042, 615] width 79 height 14
click at [1003, 615] on input "Attended" at bounding box center [1003, 614] width 1 height 1
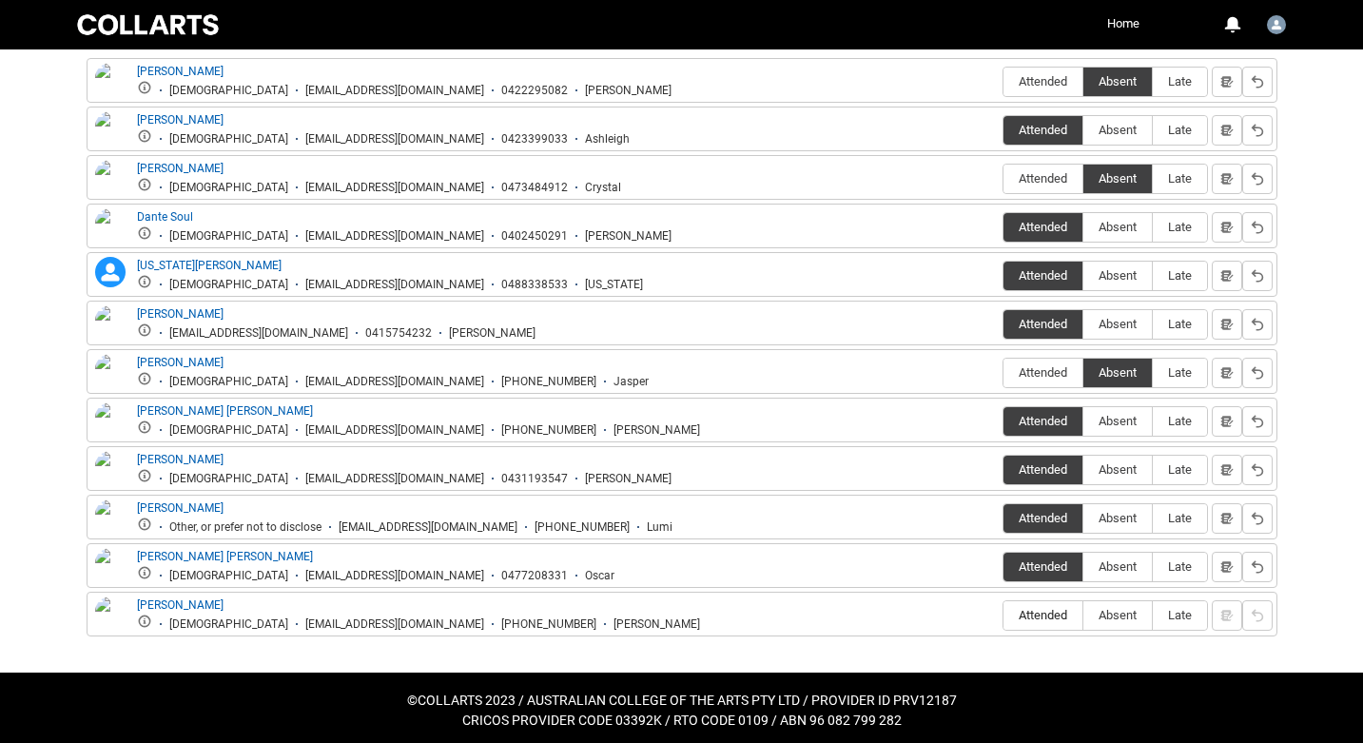
type lightning-radio-group "Attended"
radio input "true"
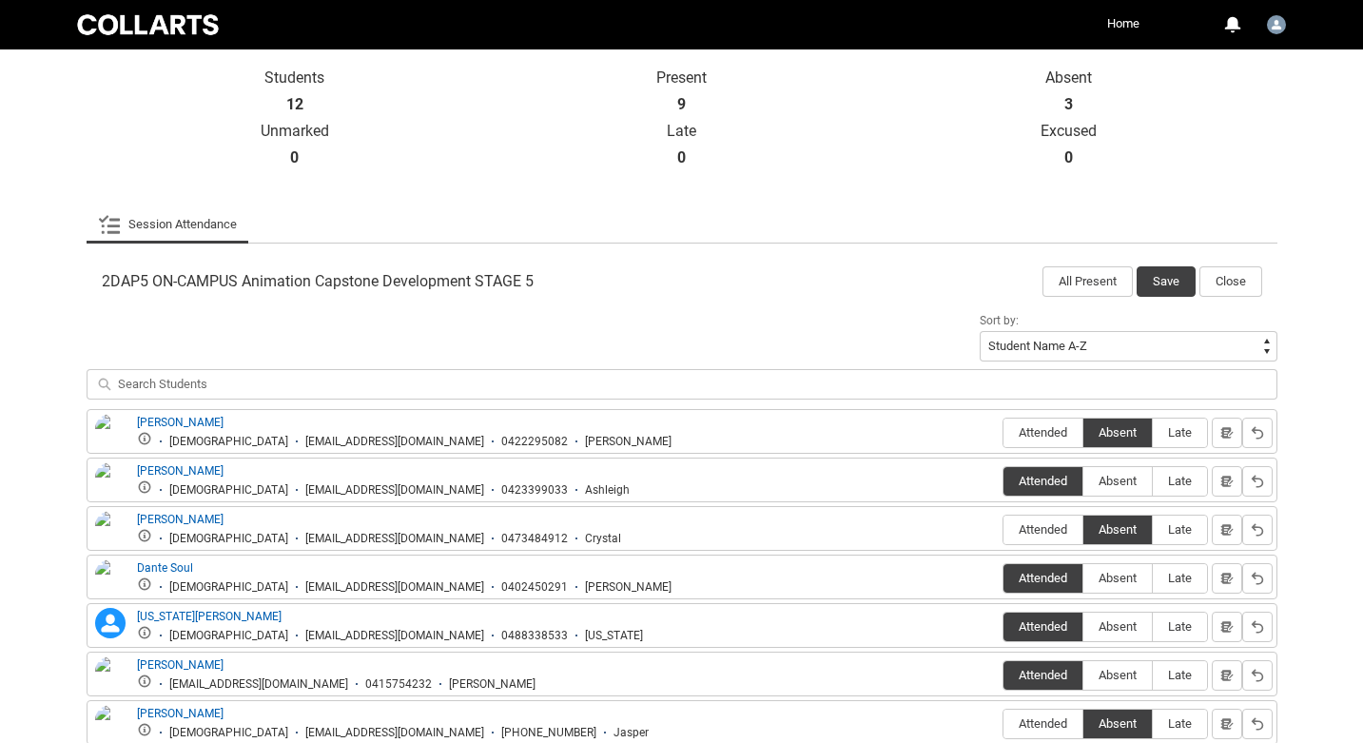
scroll to position [415, 0]
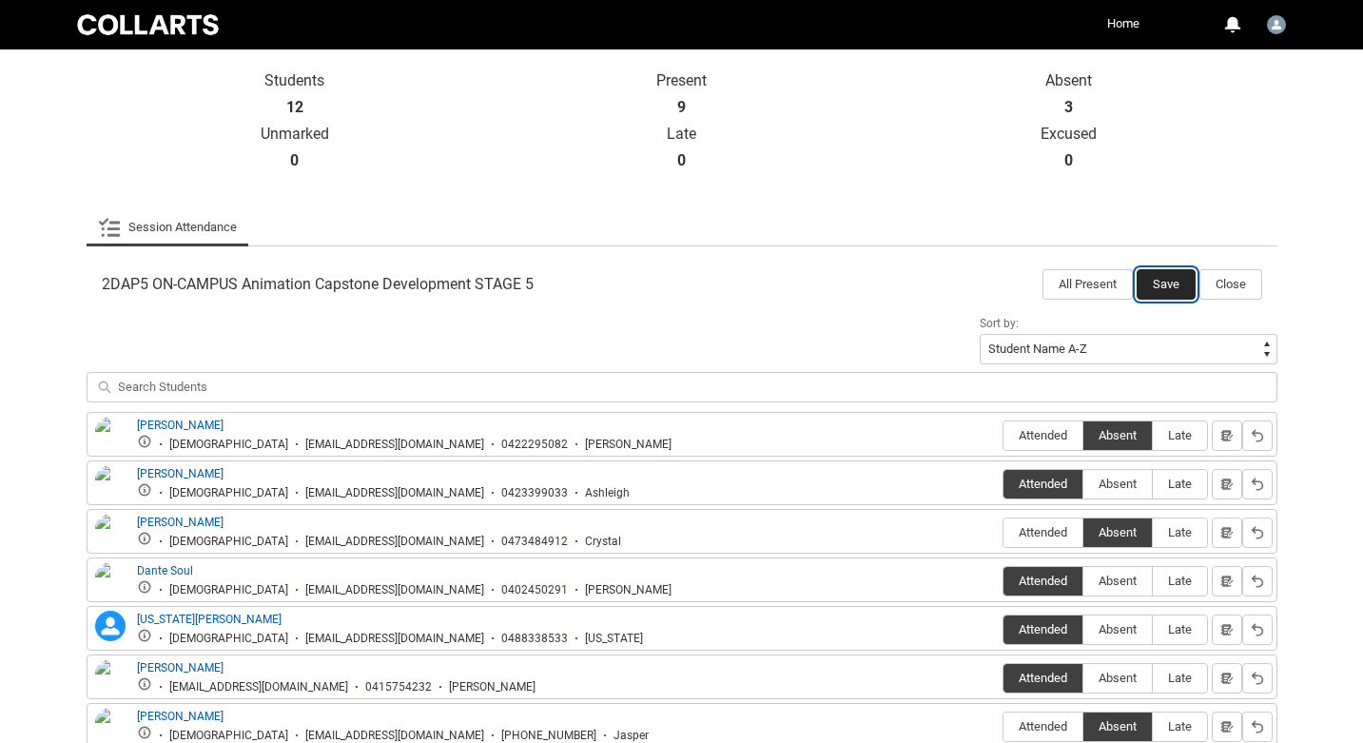
click at [1170, 275] on button "Save" at bounding box center [1166, 284] width 59 height 30
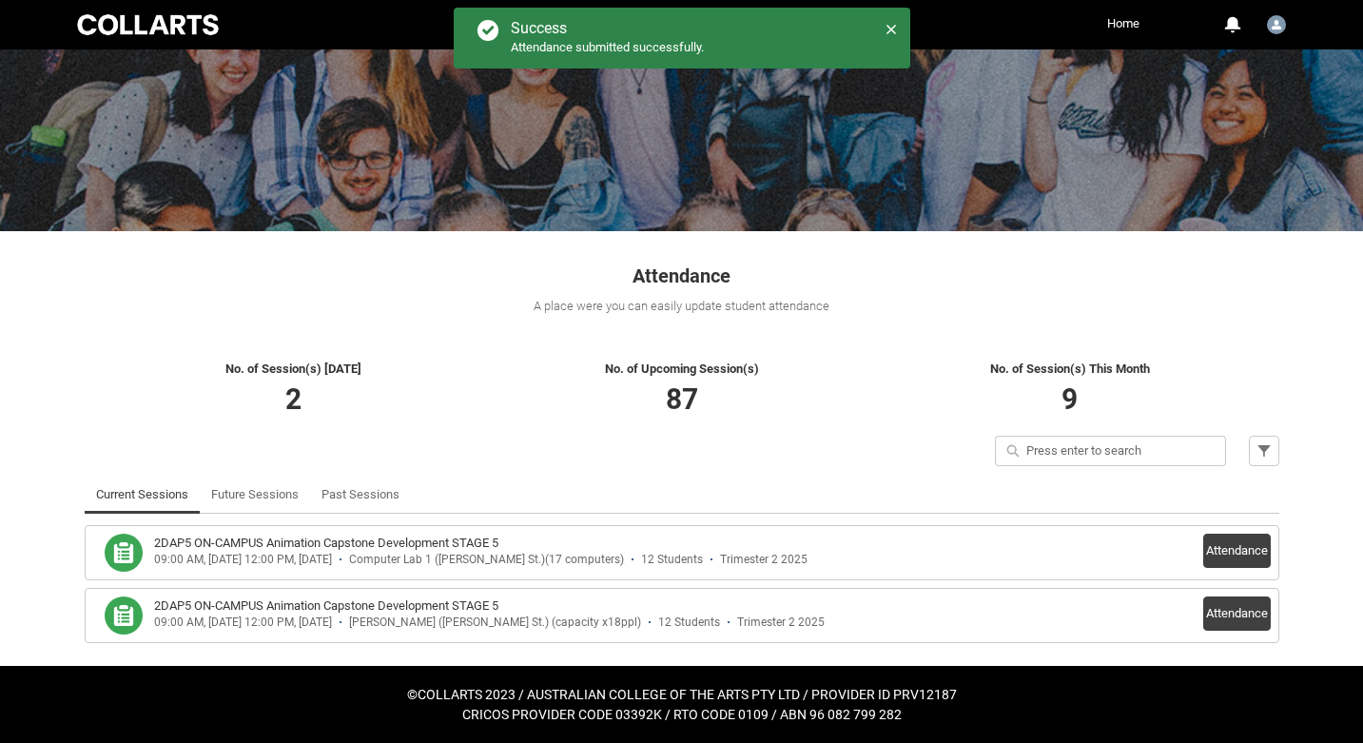
scroll to position [125, 0]
